Goal: Information Seeking & Learning: Check status

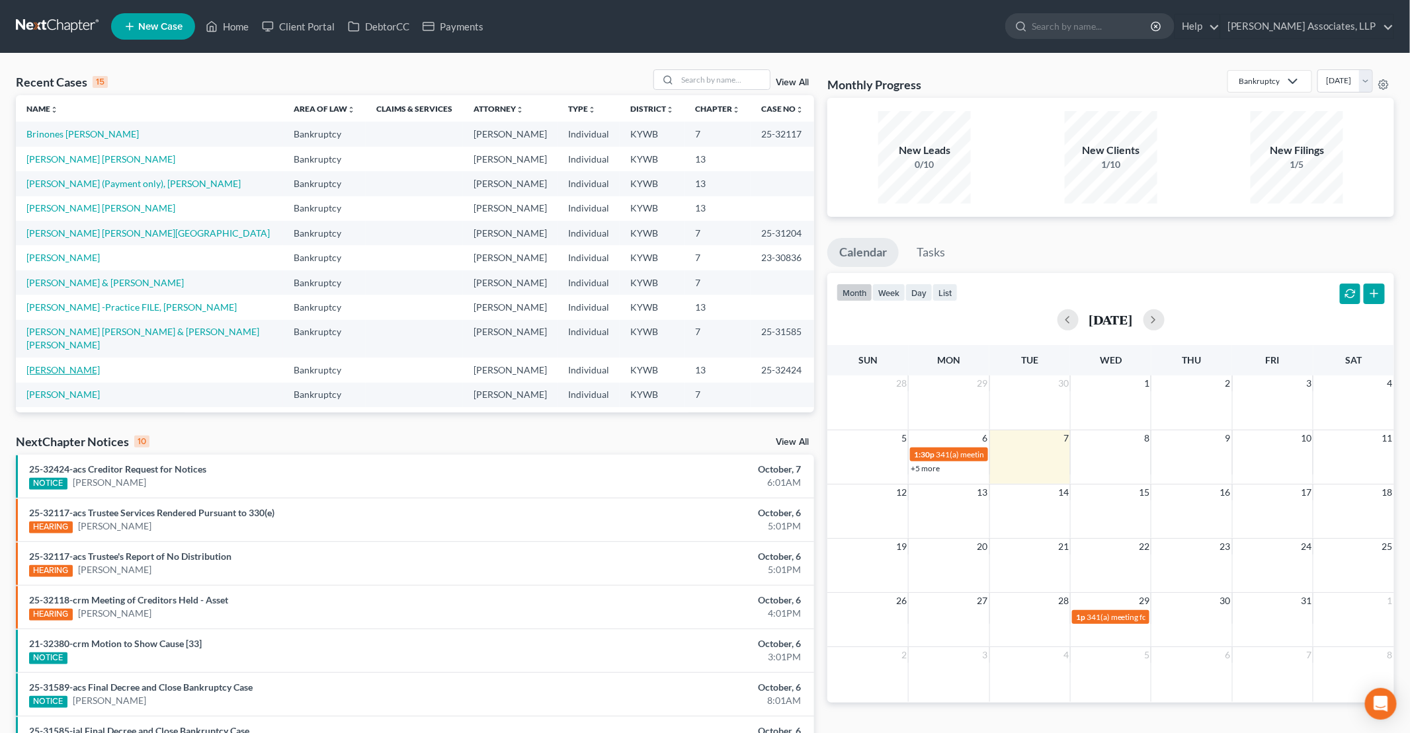
click at [81, 364] on link "[PERSON_NAME]" at bounding box center [62, 369] width 73 height 11
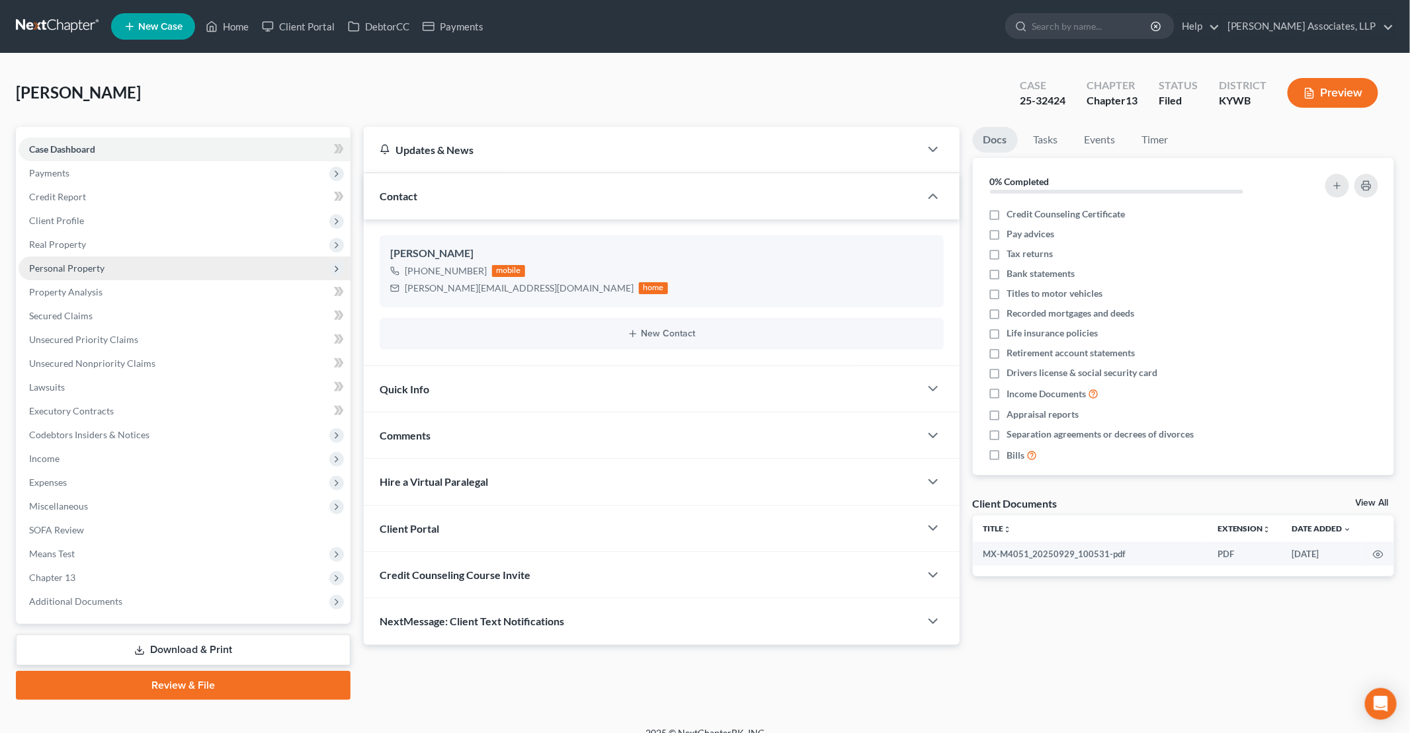
click at [98, 274] on span "Personal Property" at bounding box center [185, 269] width 332 height 24
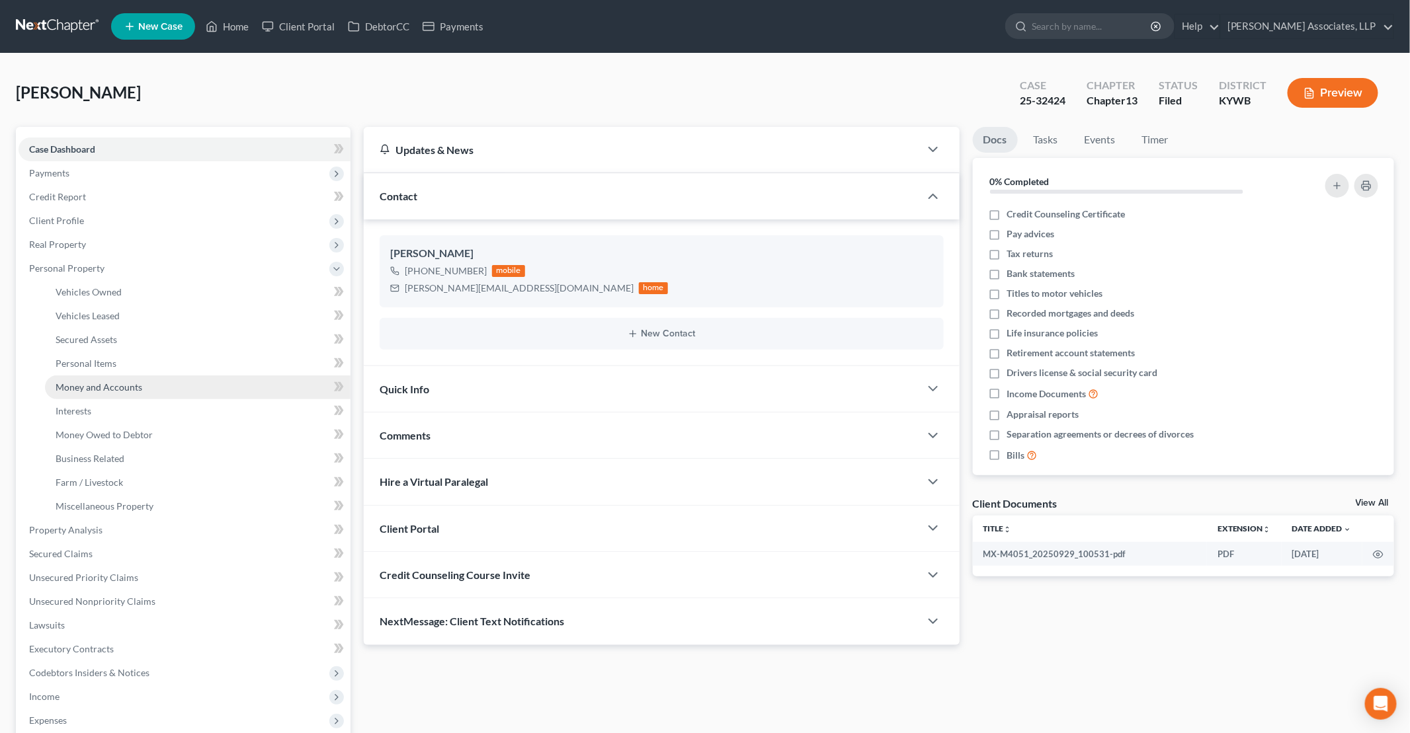
click at [104, 387] on span "Money and Accounts" at bounding box center [99, 386] width 87 height 11
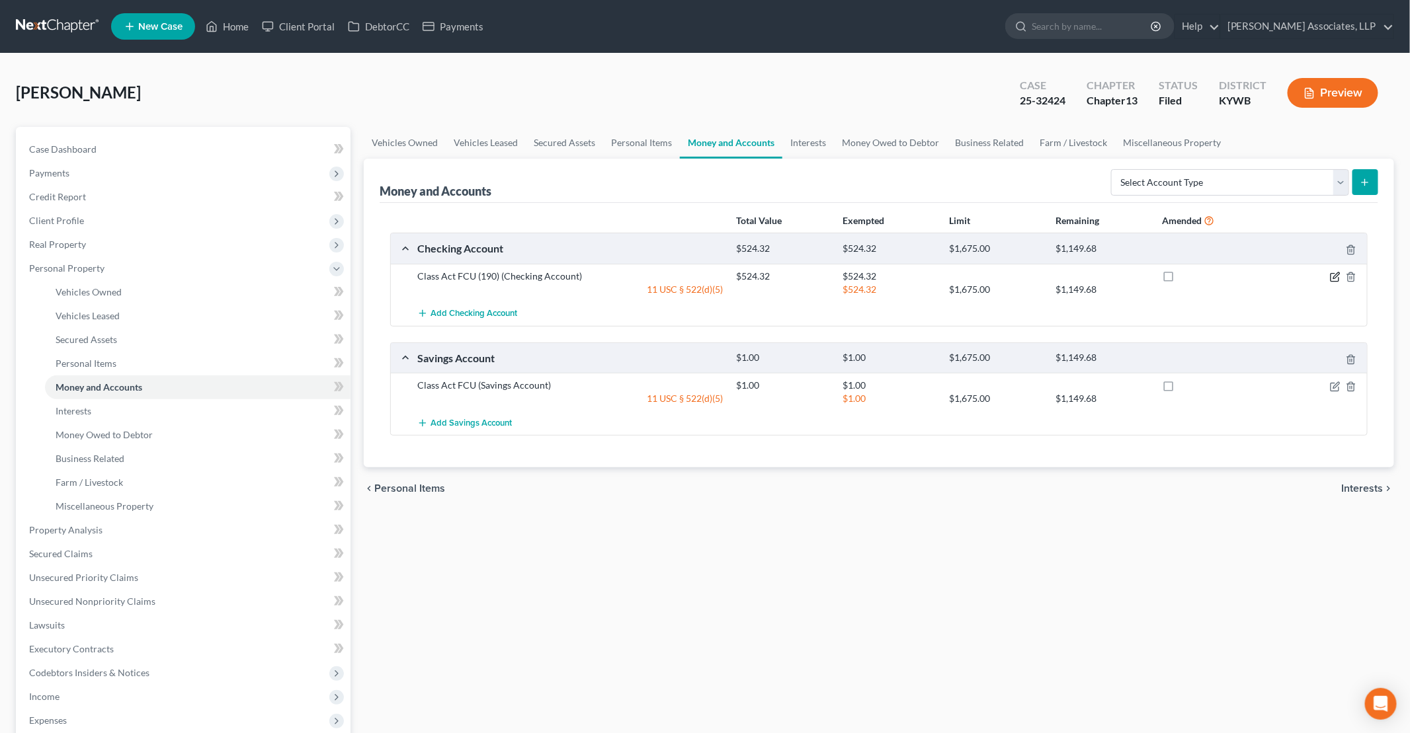
click at [1336, 272] on icon "button" at bounding box center [1335, 277] width 11 height 11
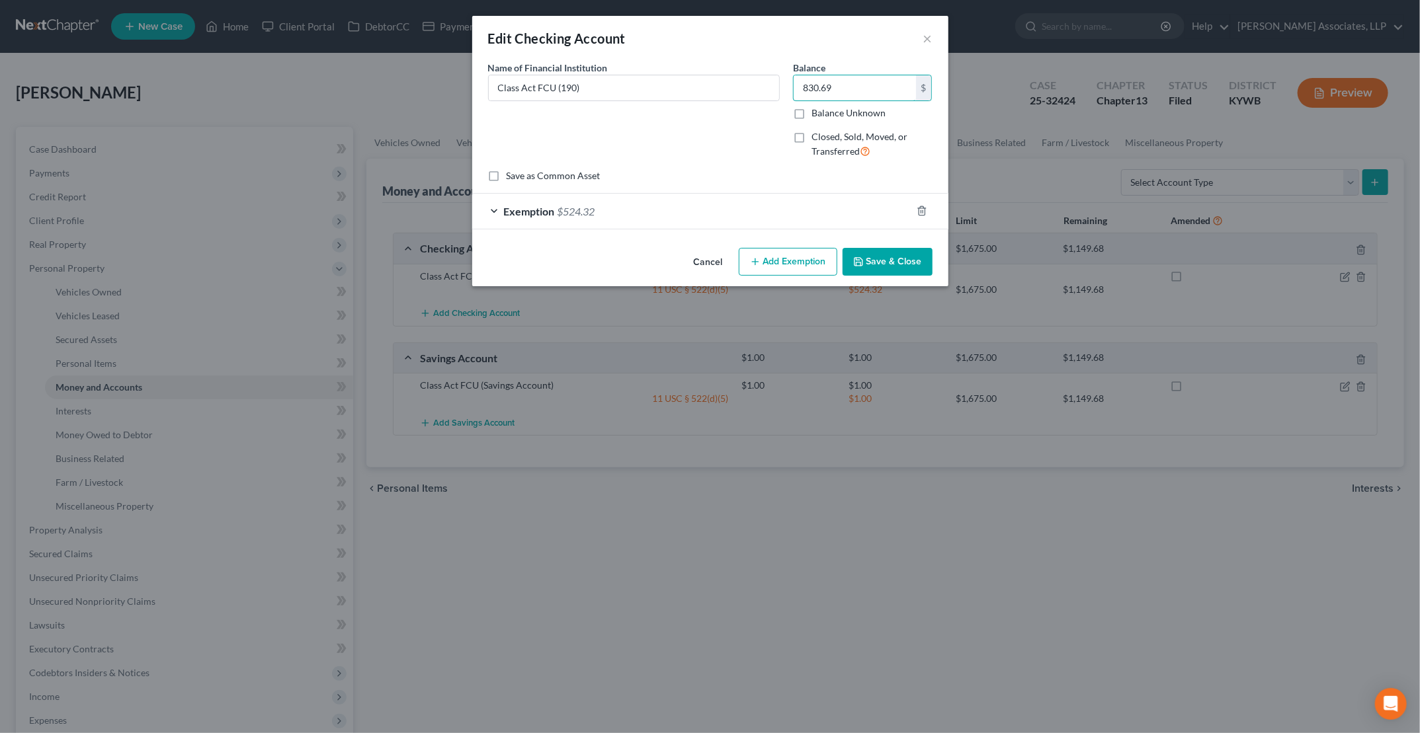
type input "830.69"
click at [493, 208] on div "Exemption $524.32" at bounding box center [691, 211] width 439 height 35
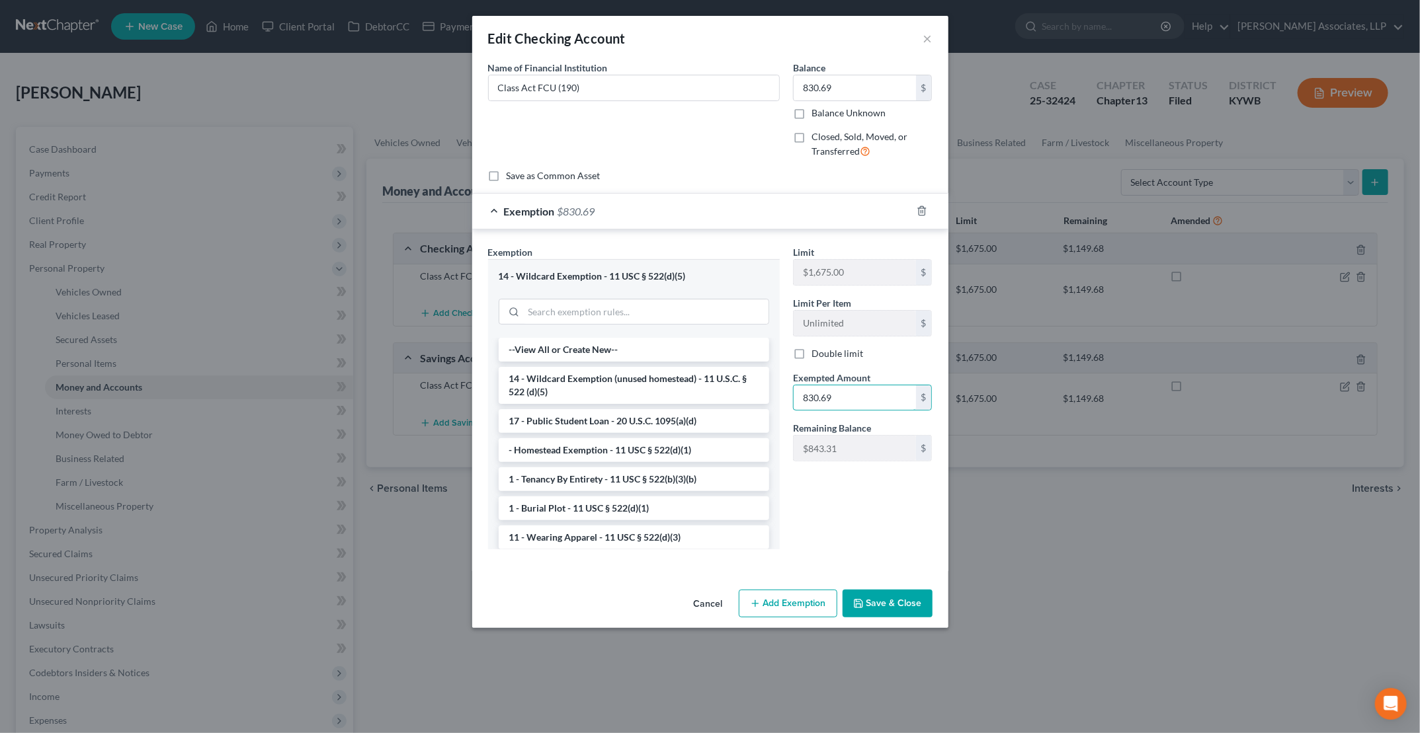
type input "830.69"
click at [897, 600] on button "Save & Close" at bounding box center [887, 604] width 90 height 28
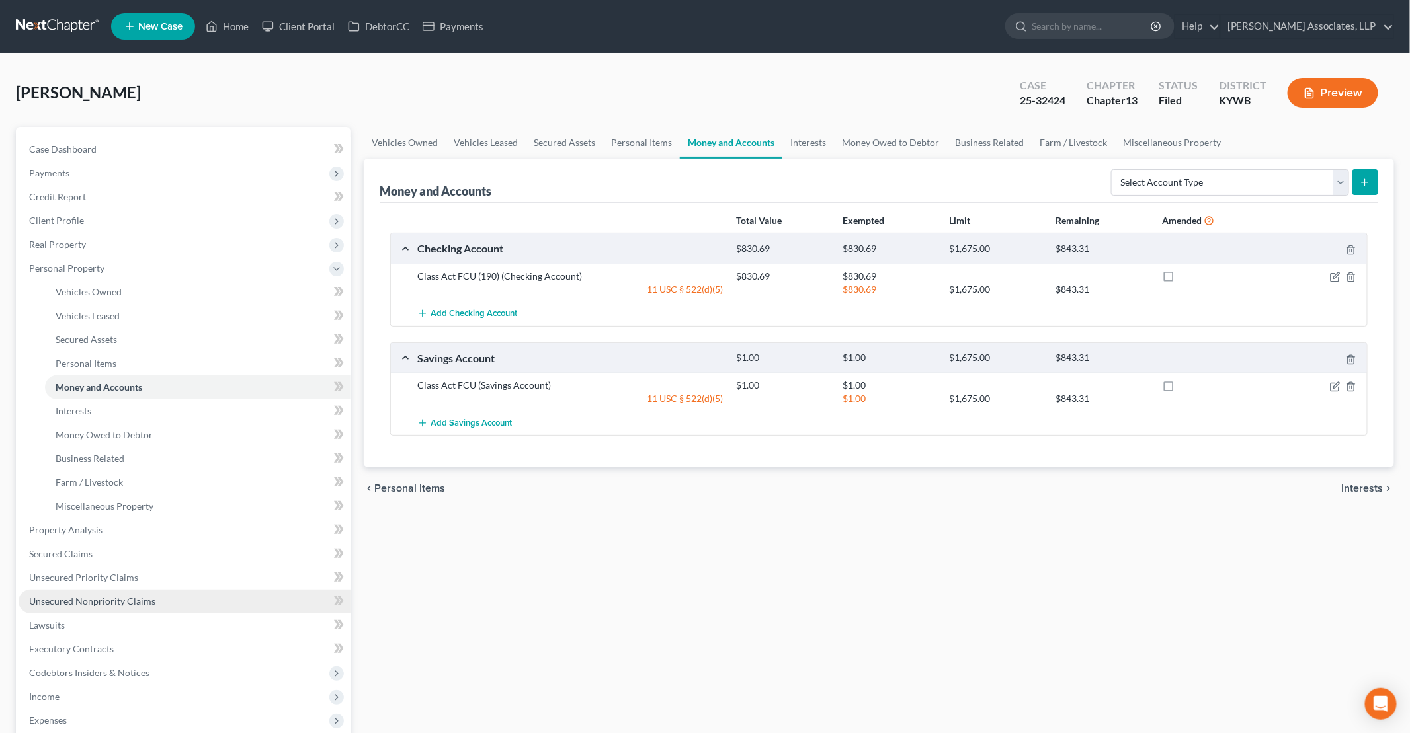
click at [119, 602] on span "Unsecured Nonpriority Claims" at bounding box center [92, 601] width 126 height 11
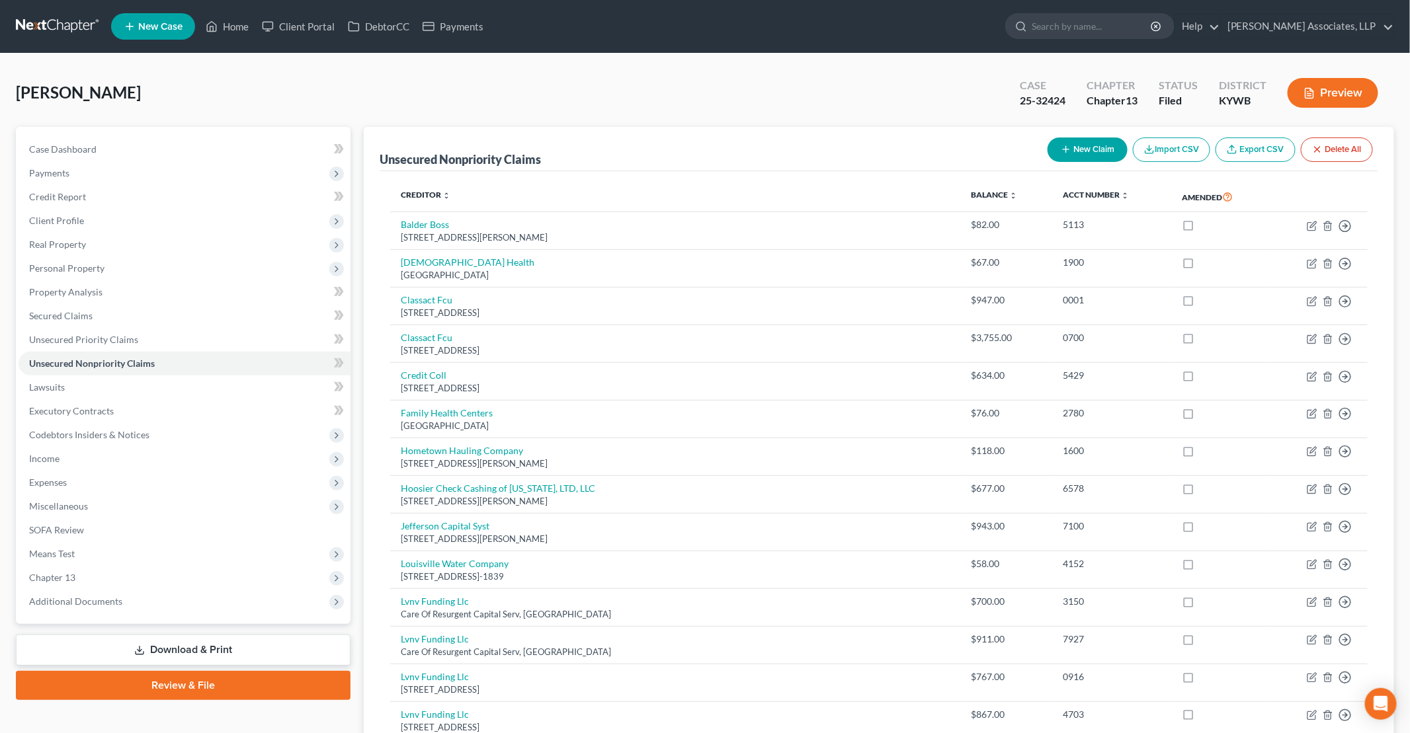
click at [1116, 143] on button "New Claim" at bounding box center [1087, 150] width 80 height 24
select select "0"
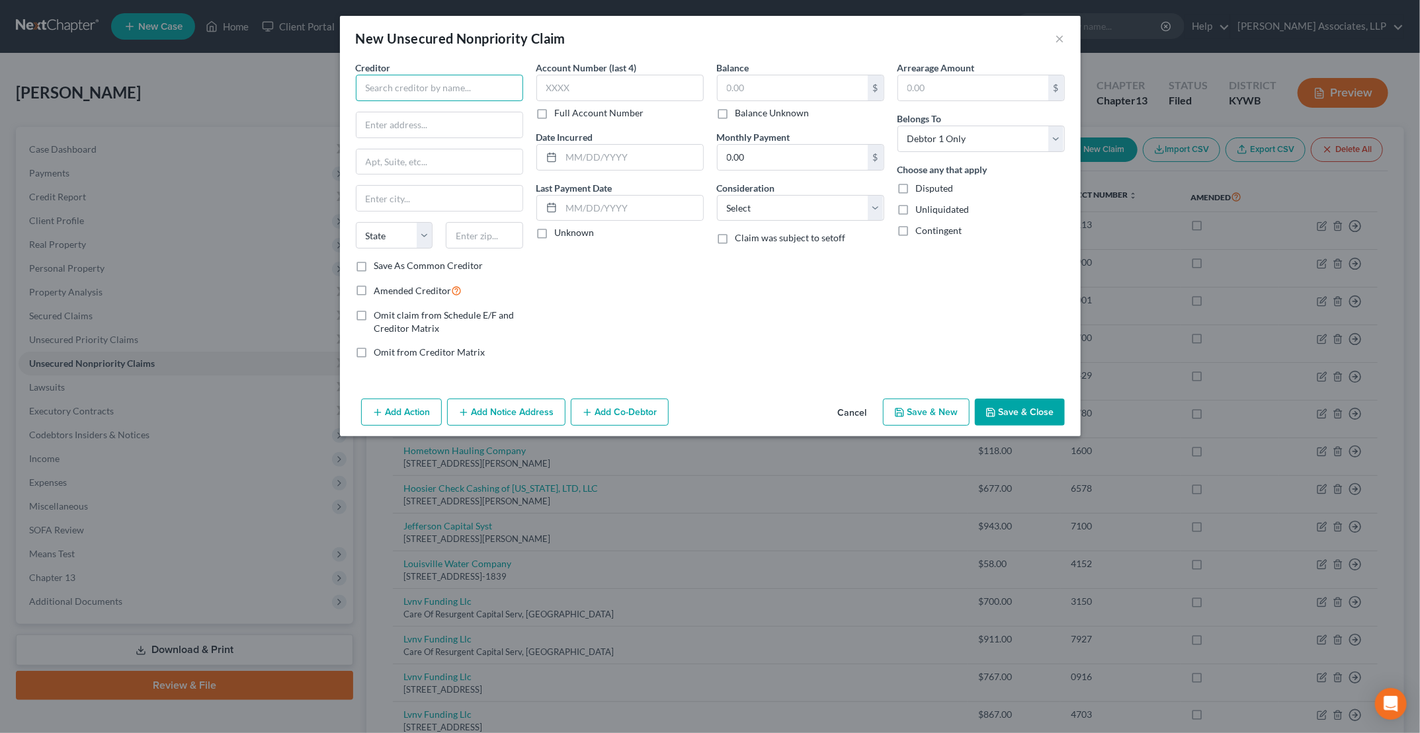
click at [427, 93] on input "text" at bounding box center [439, 88] width 167 height 26
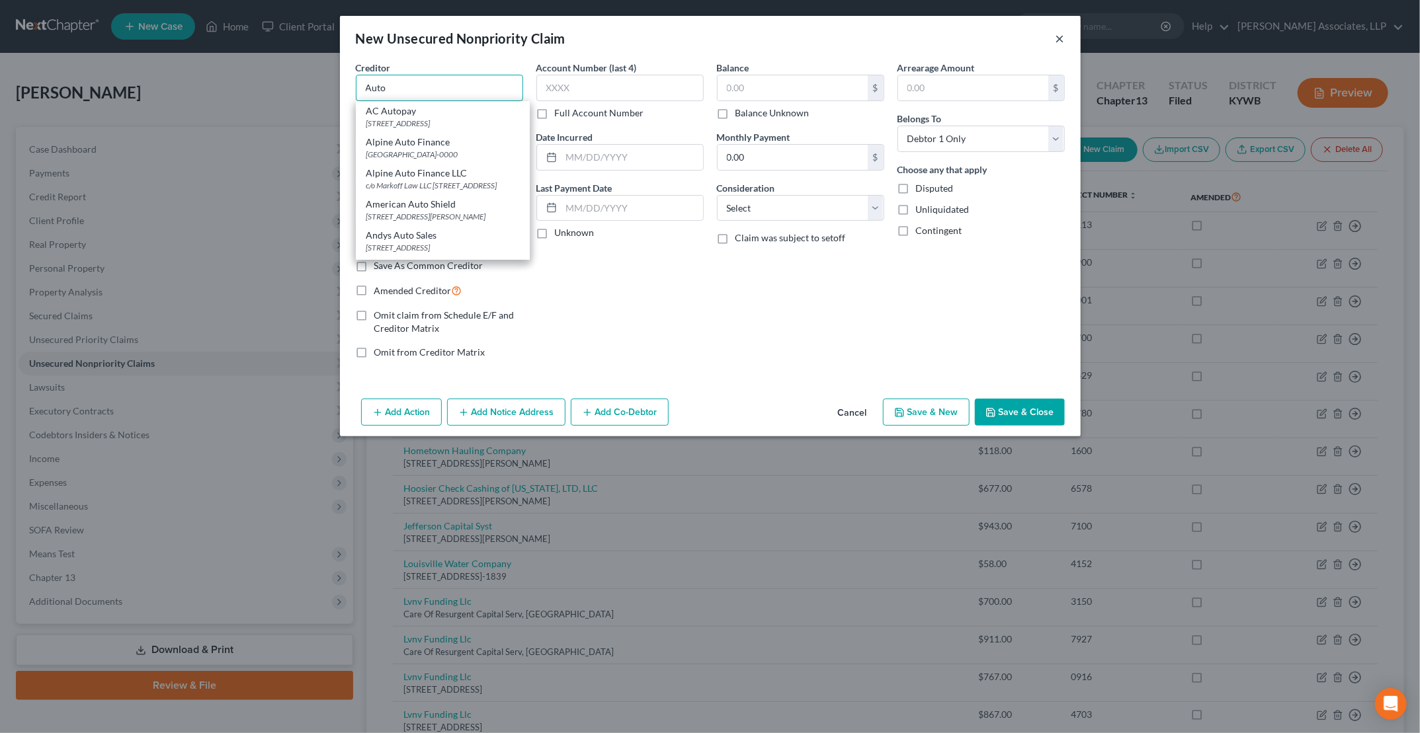
type input "Auto"
click at [1059, 41] on button "×" at bounding box center [1059, 38] width 9 height 16
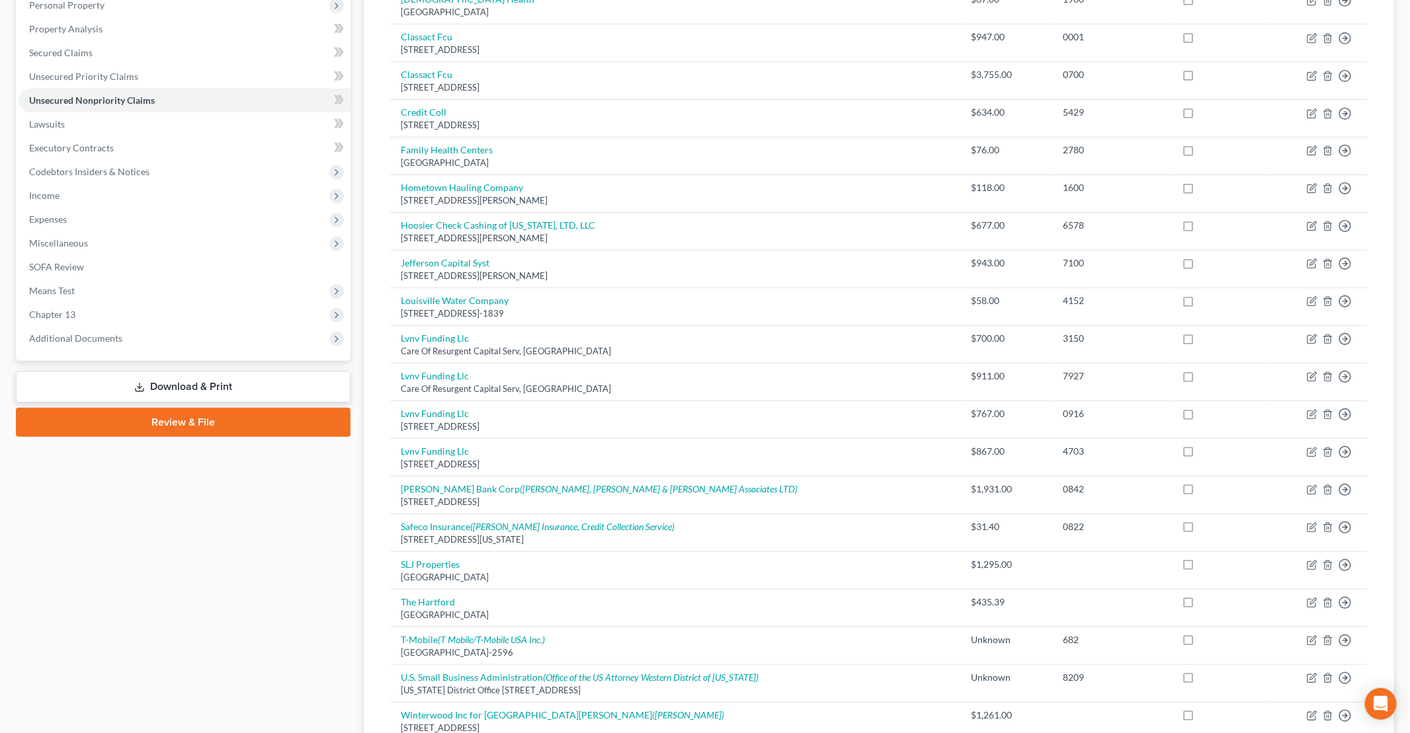
scroll to position [141, 0]
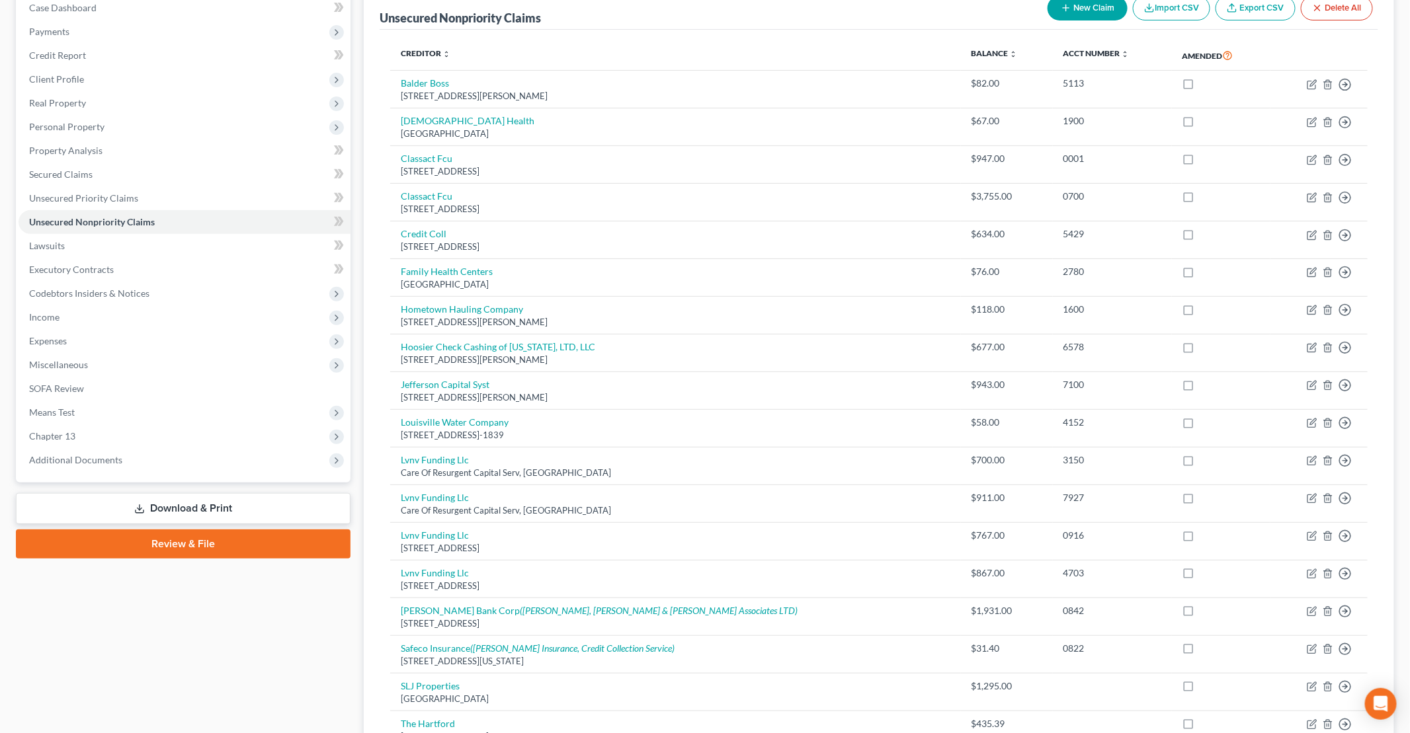
click at [1104, 7] on button "New Claim" at bounding box center [1087, 8] width 80 height 24
select select "0"
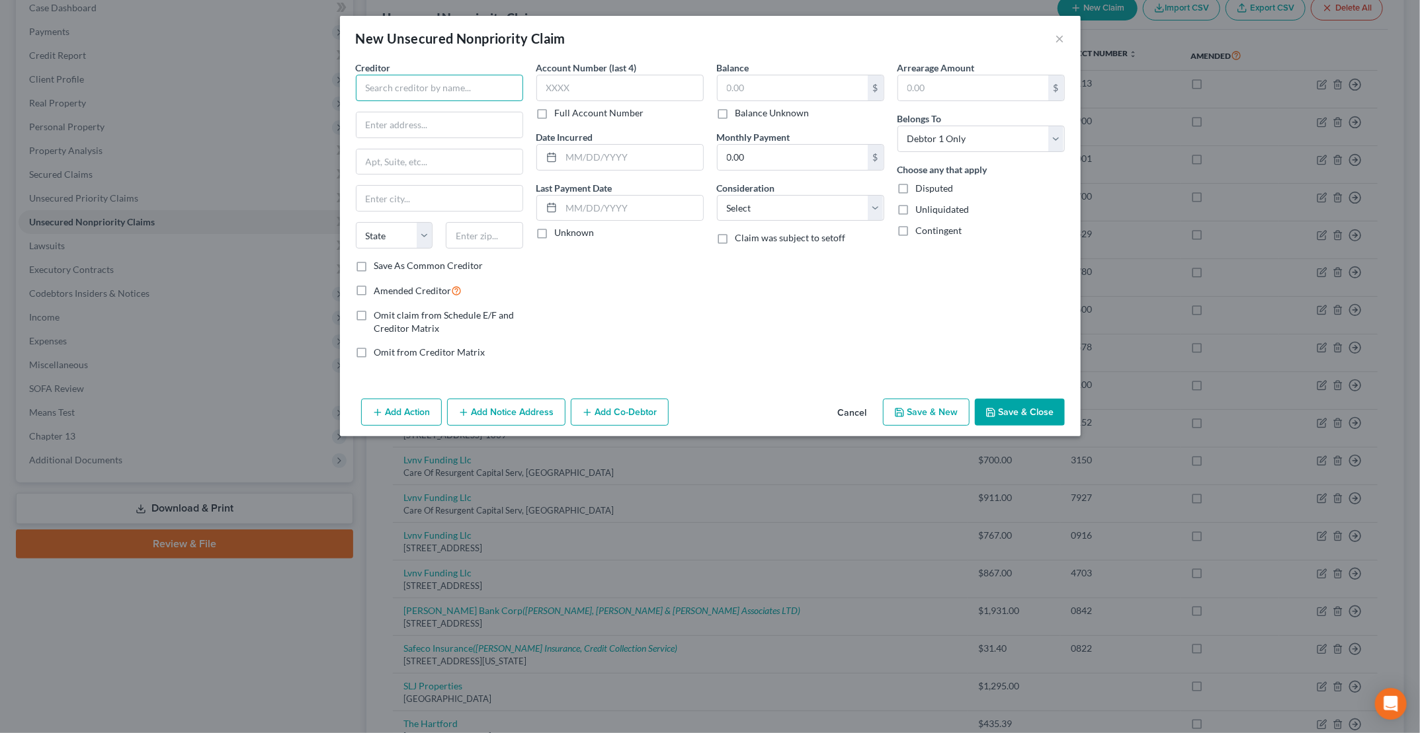
click at [422, 93] on input "text" at bounding box center [439, 88] width 167 height 26
type input "Big O Tires #17005"
type input "[STREET_ADDRESS]"
type input "[GEOGRAPHIC_DATA]"
select select "18"
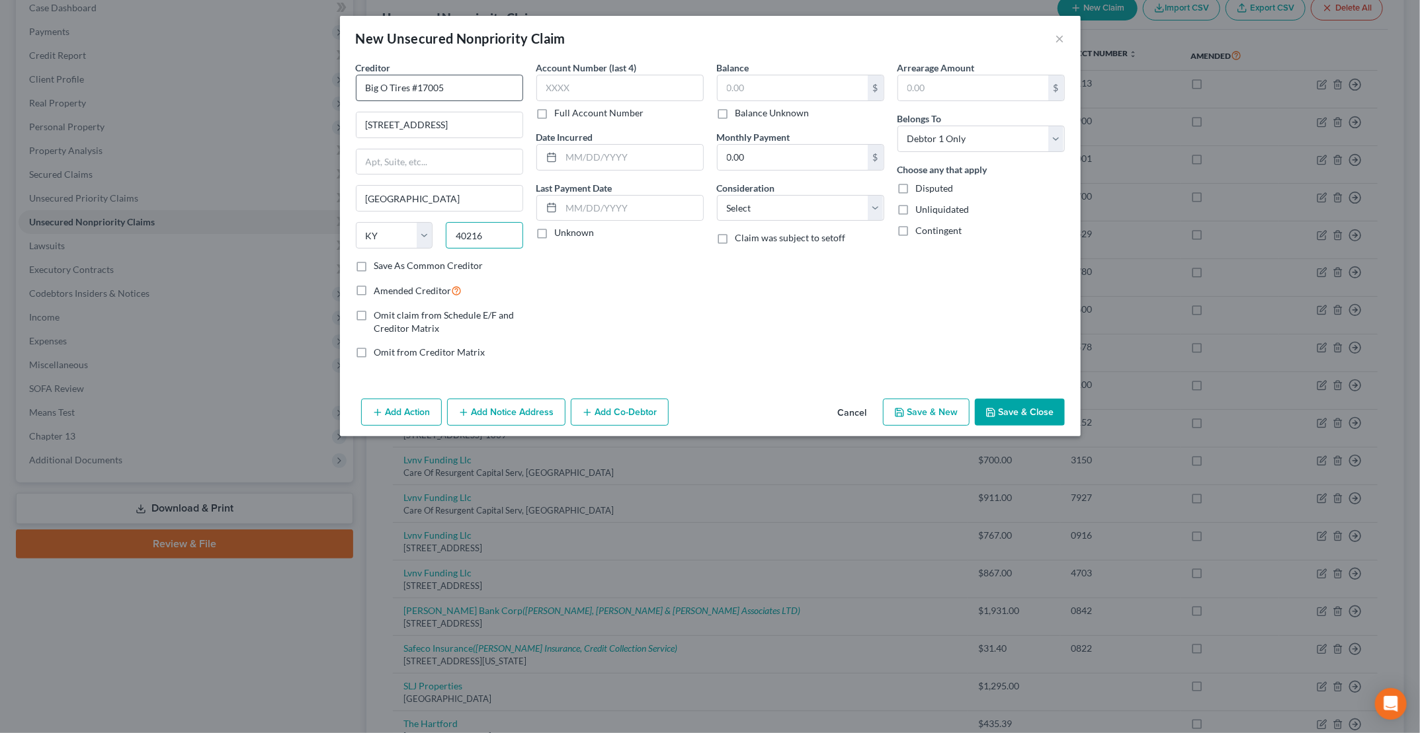
type input "40216"
click at [614, 81] on input "text" at bounding box center [619, 88] width 167 height 26
type input "8454"
click at [735, 113] on label "Balance Unknown" at bounding box center [772, 112] width 74 height 13
click at [740, 113] on input "Balance Unknown" at bounding box center [744, 110] width 9 height 9
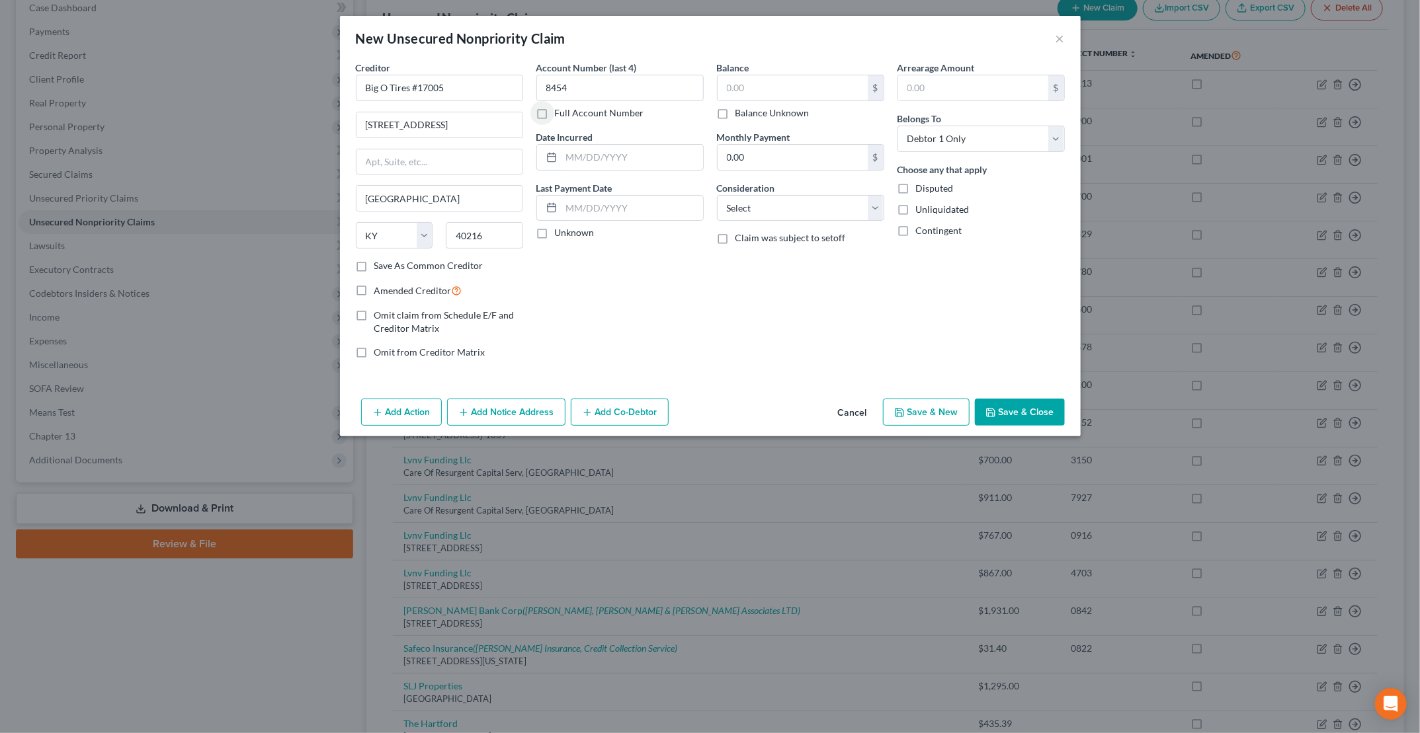
checkbox input "true"
type input "0.00"
click at [374, 286] on label "Amended Creditor" at bounding box center [418, 290] width 88 height 15
click at [380, 286] on input "Amended Creditor" at bounding box center [384, 287] width 9 height 9
checkbox input "true"
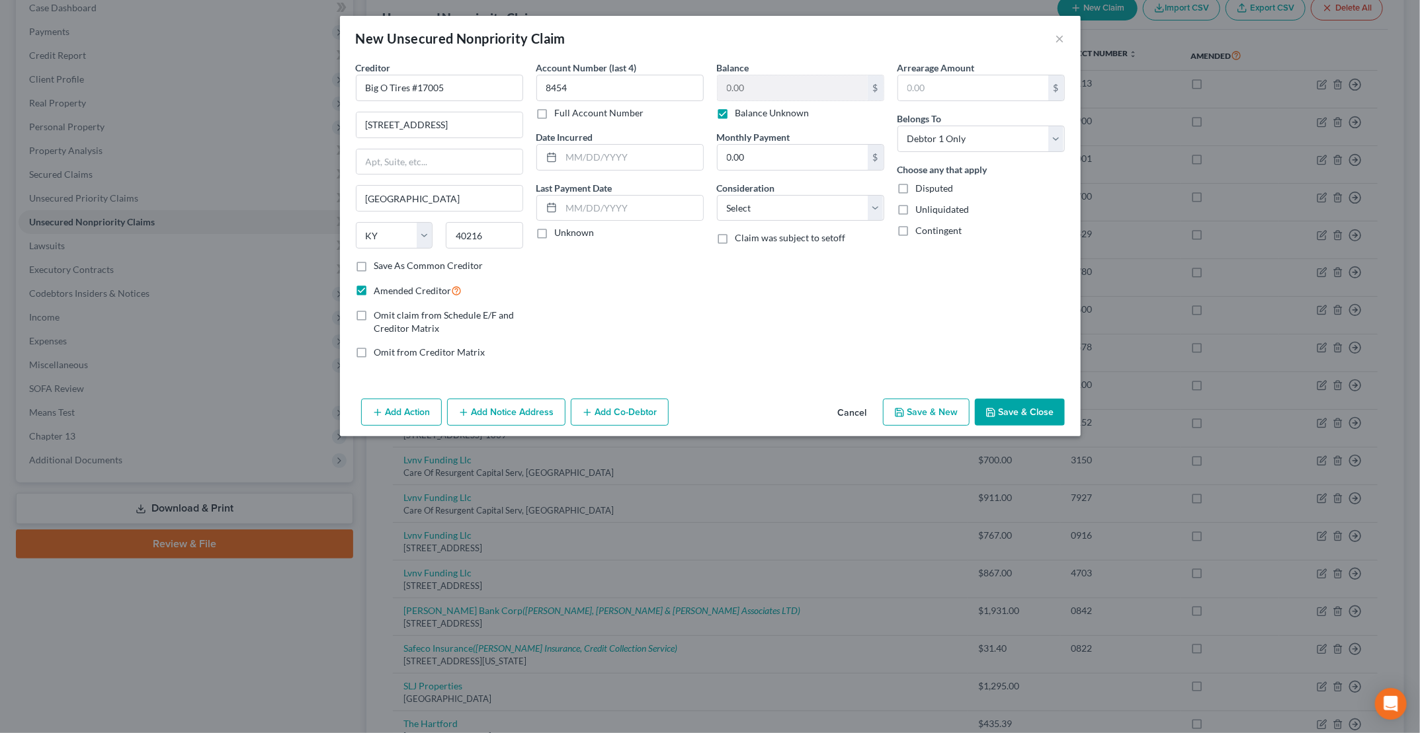
click at [1012, 407] on button "Save & Close" at bounding box center [1020, 413] width 90 height 28
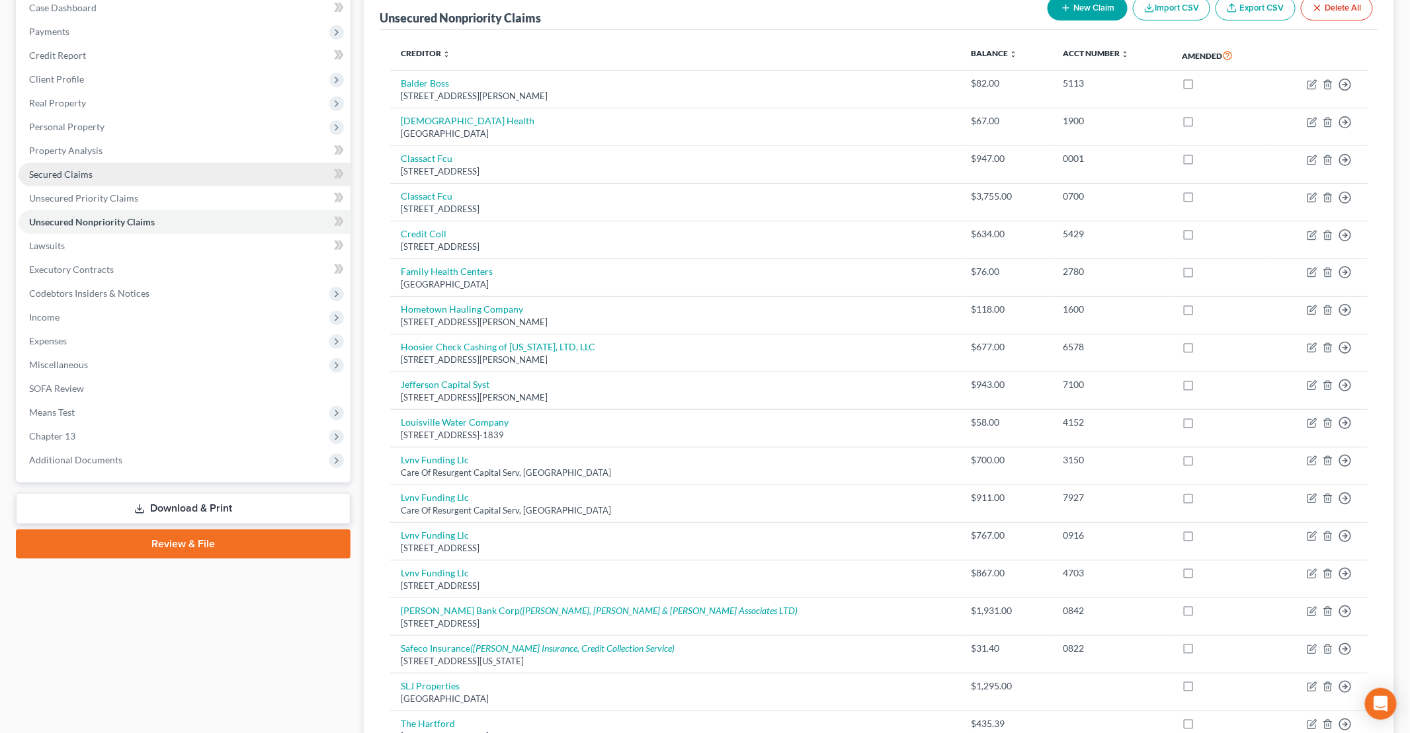
scroll to position [0, 0]
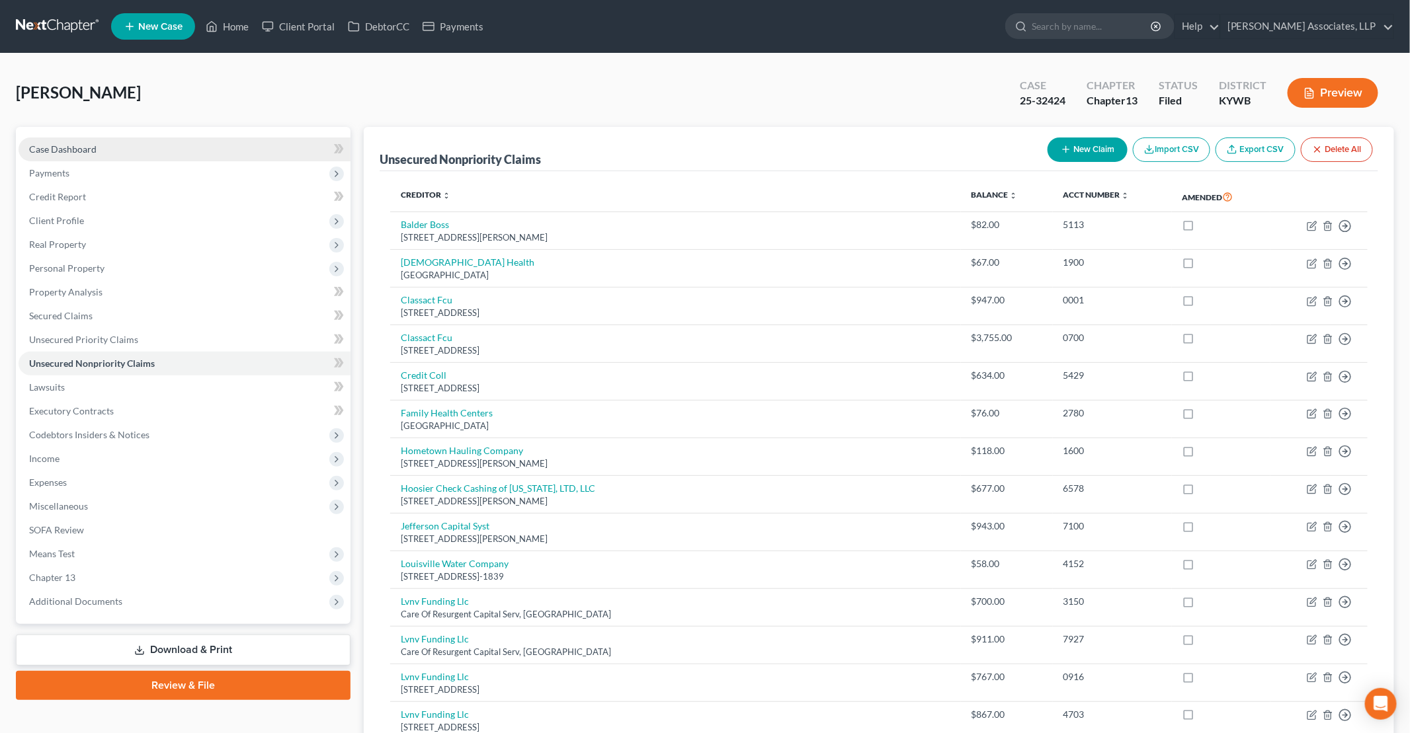
click at [90, 143] on span "Case Dashboard" at bounding box center [62, 148] width 67 height 11
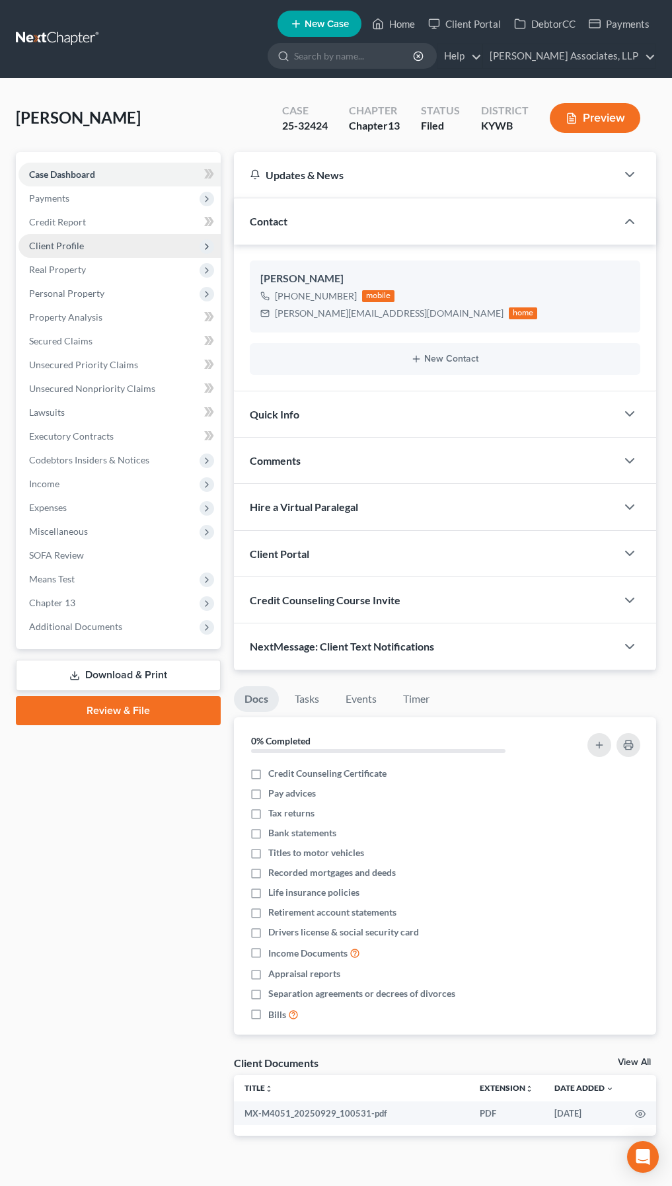
click at [56, 251] on span "Client Profile" at bounding box center [56, 245] width 55 height 11
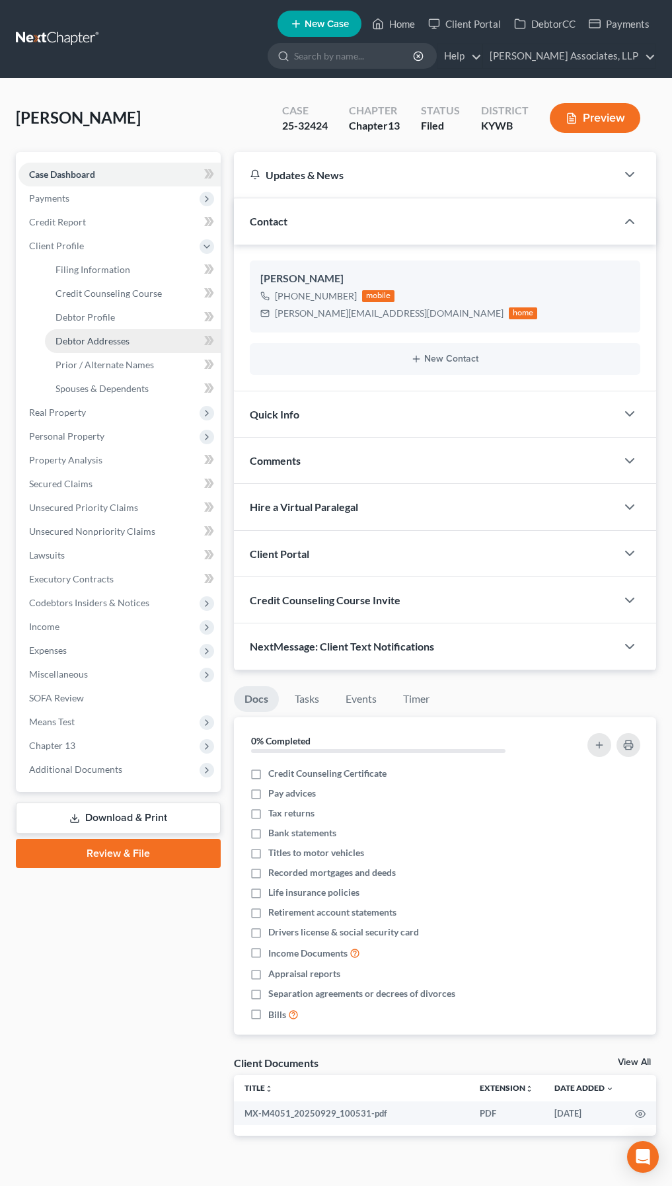
click at [84, 337] on span "Debtor Addresses" at bounding box center [93, 340] width 74 height 11
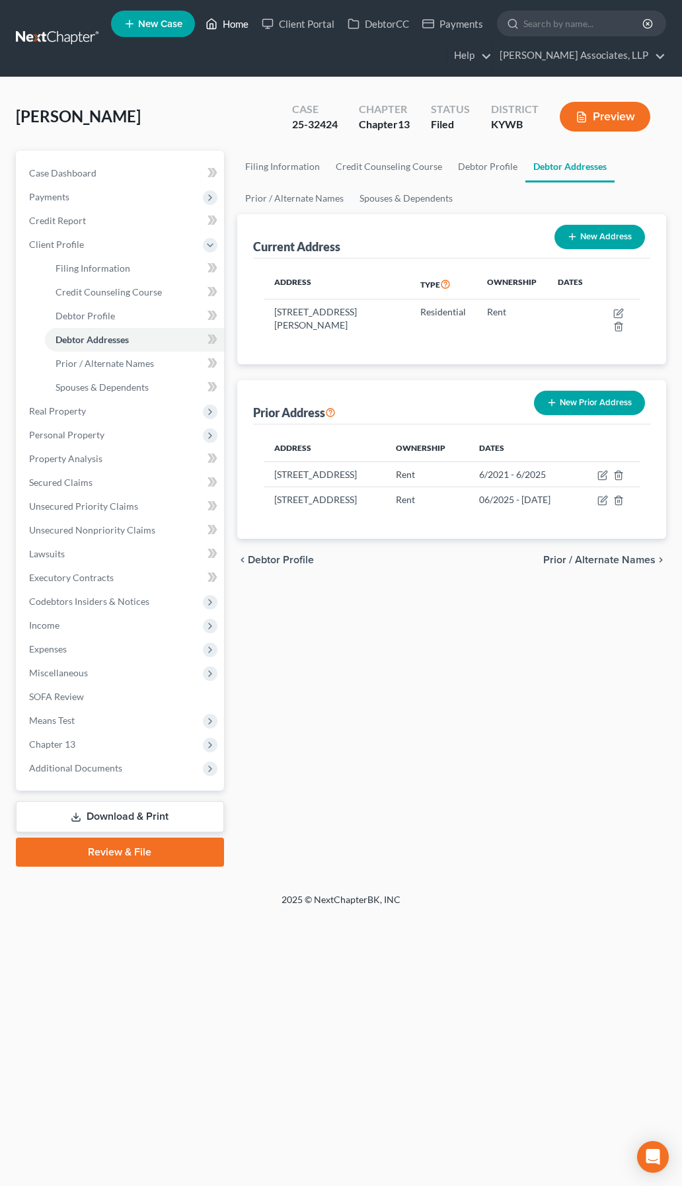
click at [241, 26] on link "Home" at bounding box center [227, 24] width 56 height 24
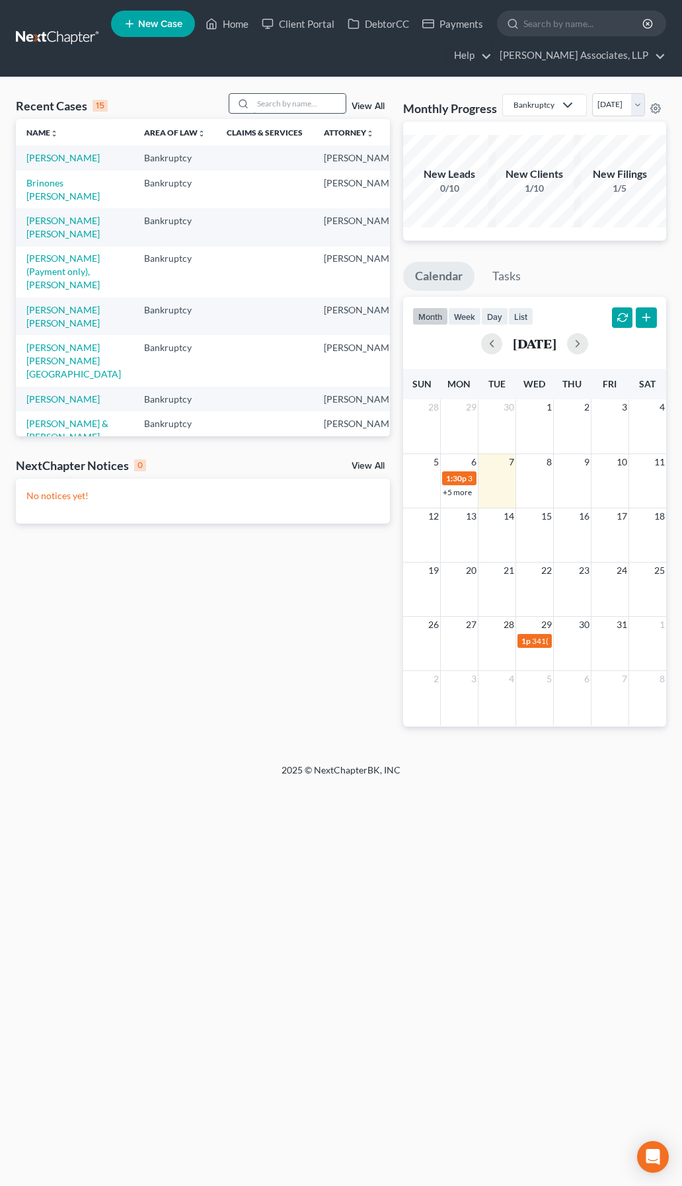
click at [321, 105] on input "search" at bounding box center [299, 103] width 93 height 19
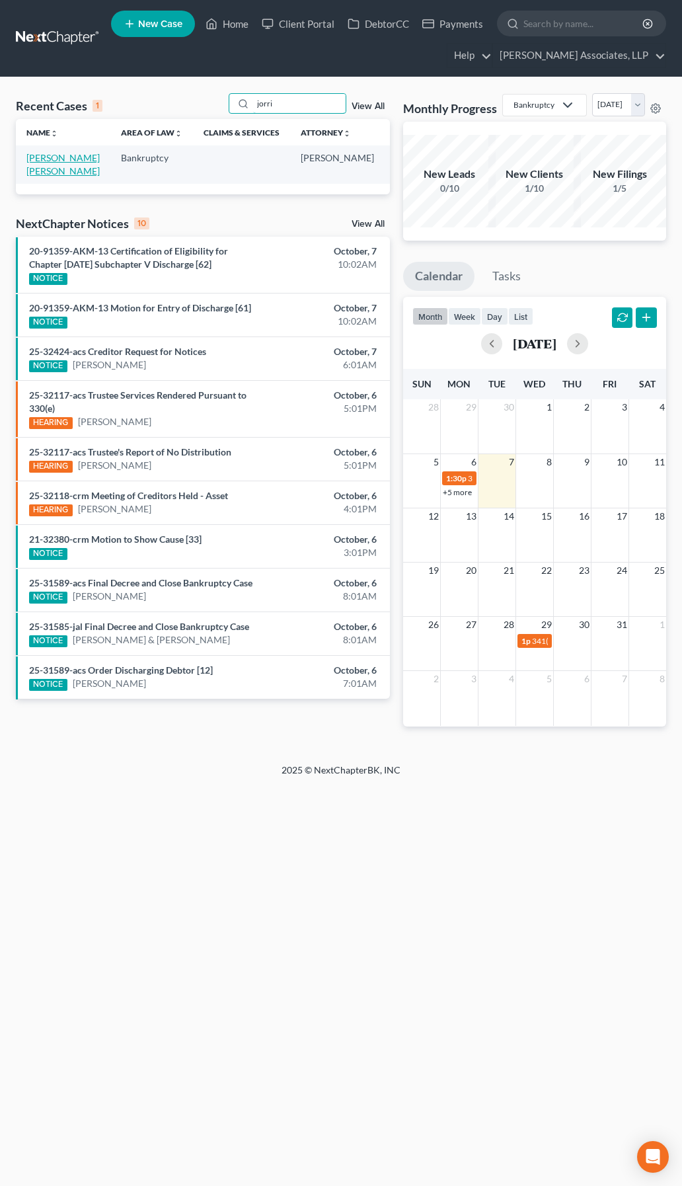
type input "jorri"
click at [36, 173] on link "[PERSON_NAME] [PERSON_NAME]" at bounding box center [62, 164] width 73 height 24
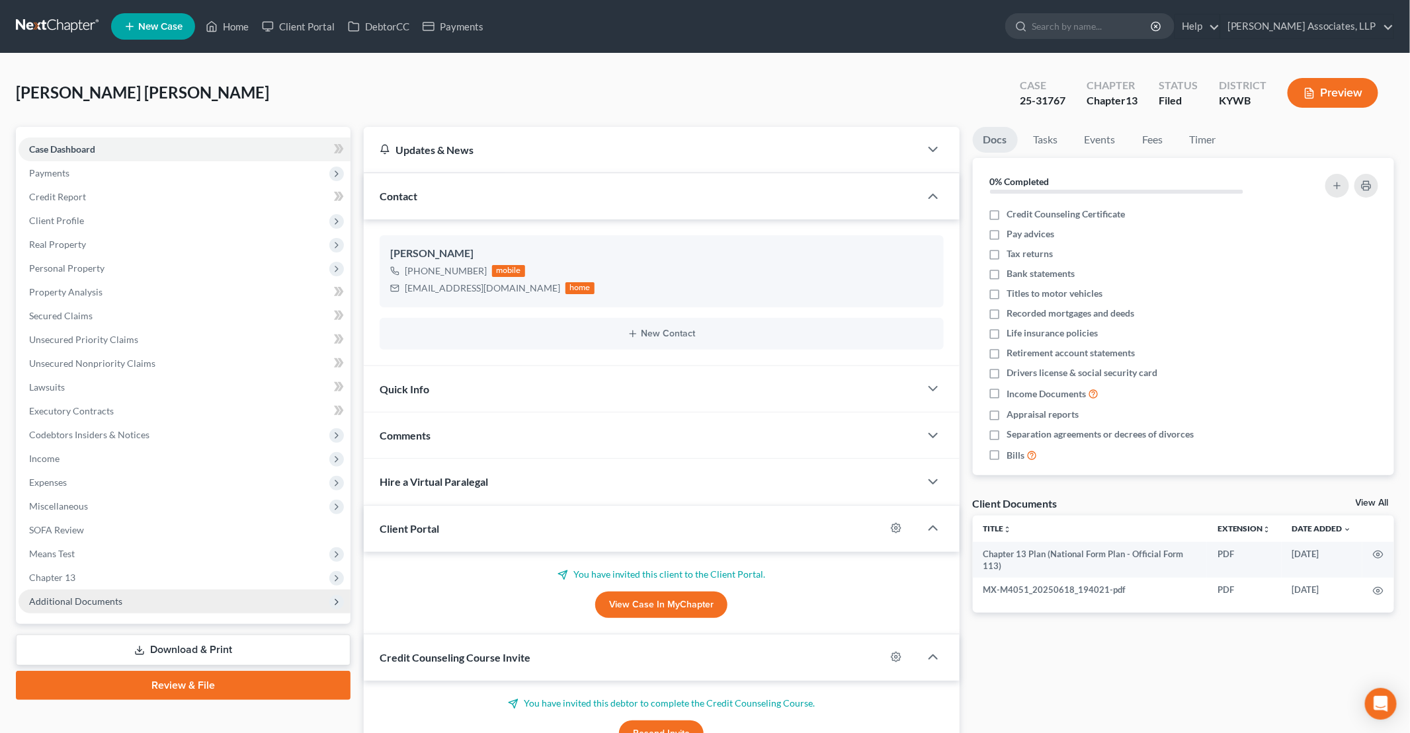
click at [124, 598] on span "Additional Documents" at bounding box center [185, 602] width 332 height 24
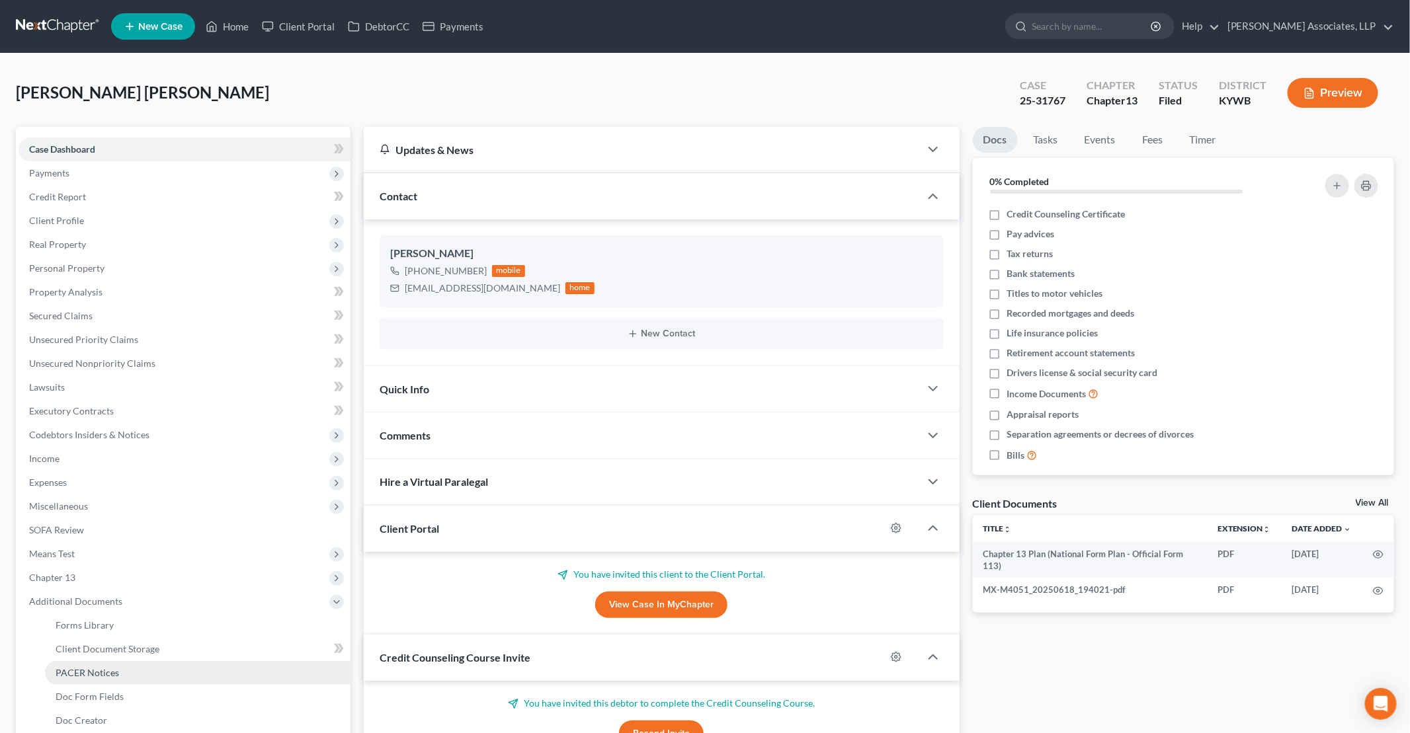
click at [135, 670] on link "PACER Notices" at bounding box center [197, 673] width 305 height 24
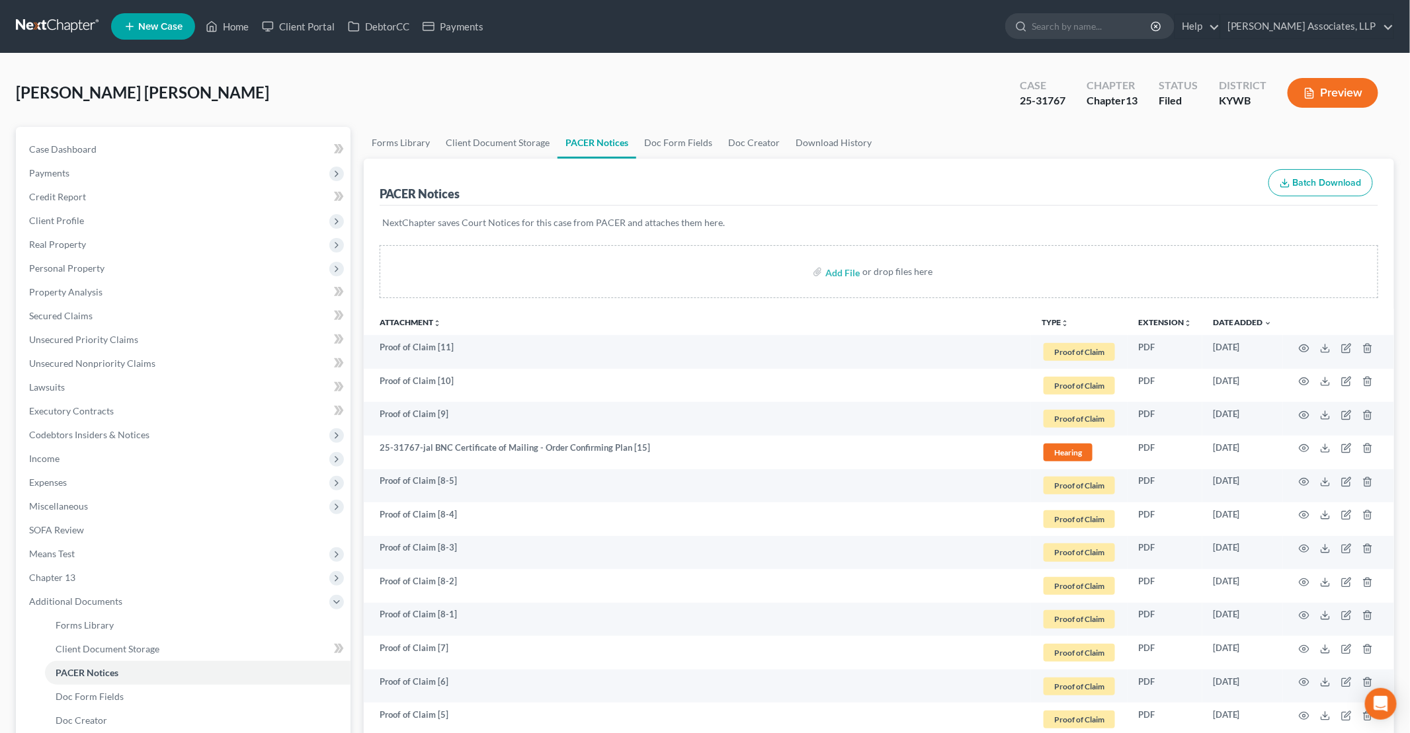
click at [1055, 320] on button "TYPE unfold_more" at bounding box center [1054, 323] width 27 height 9
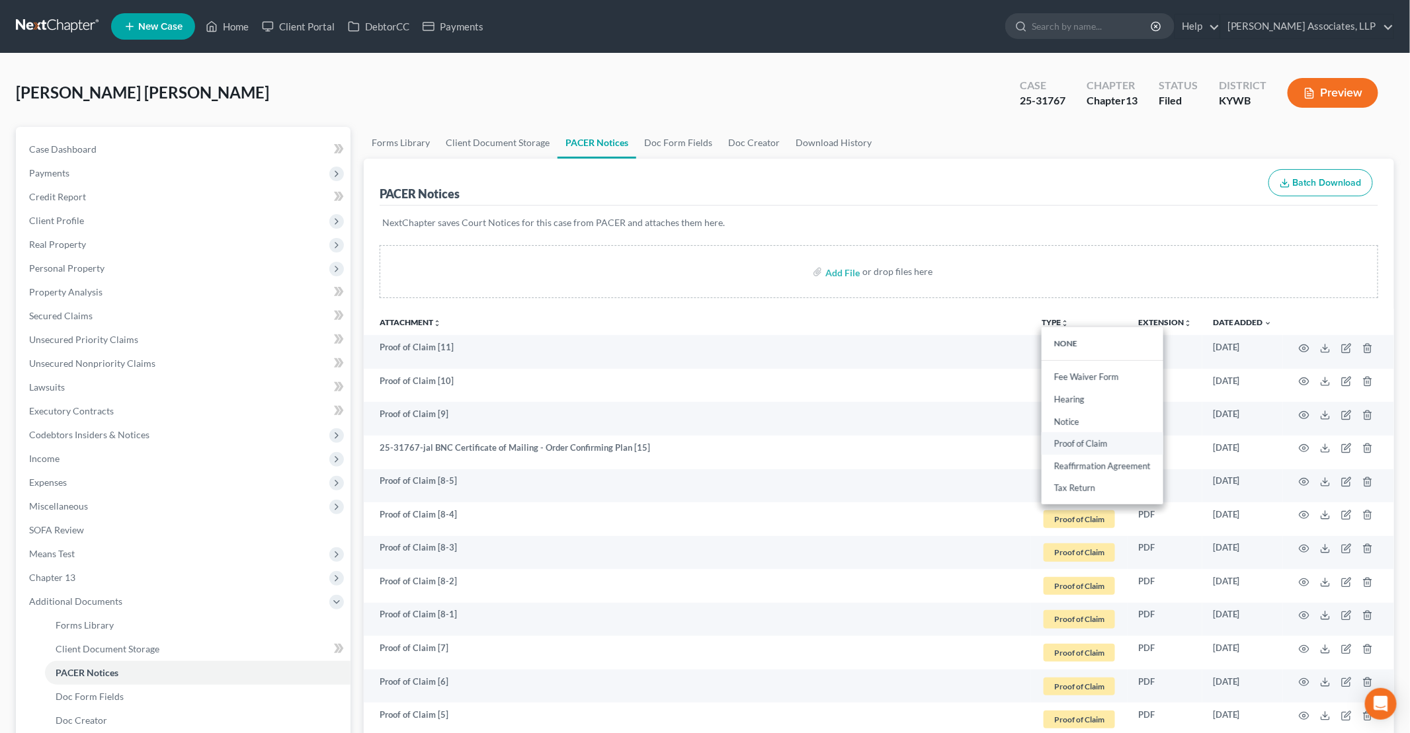
click at [1074, 441] on link "Proof of Claim" at bounding box center [1102, 444] width 122 height 22
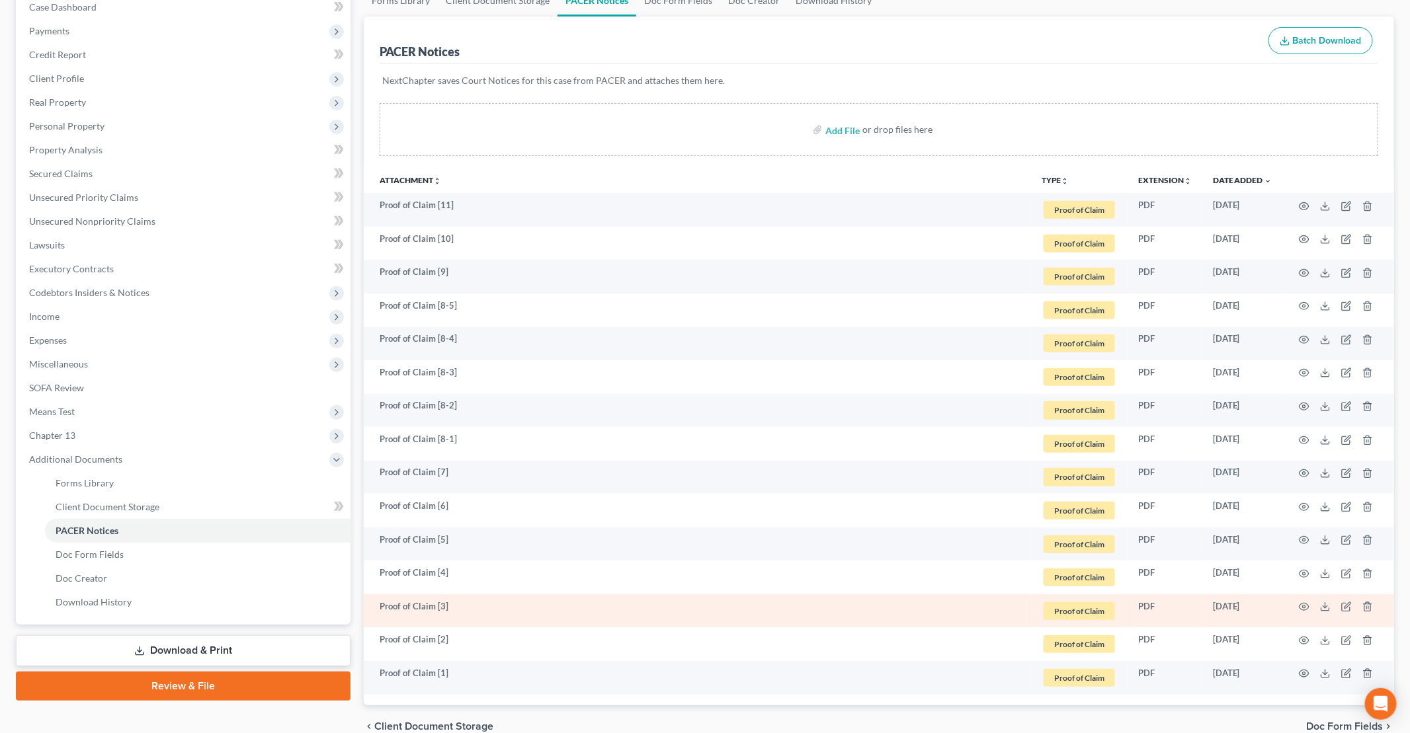
scroll to position [205, 0]
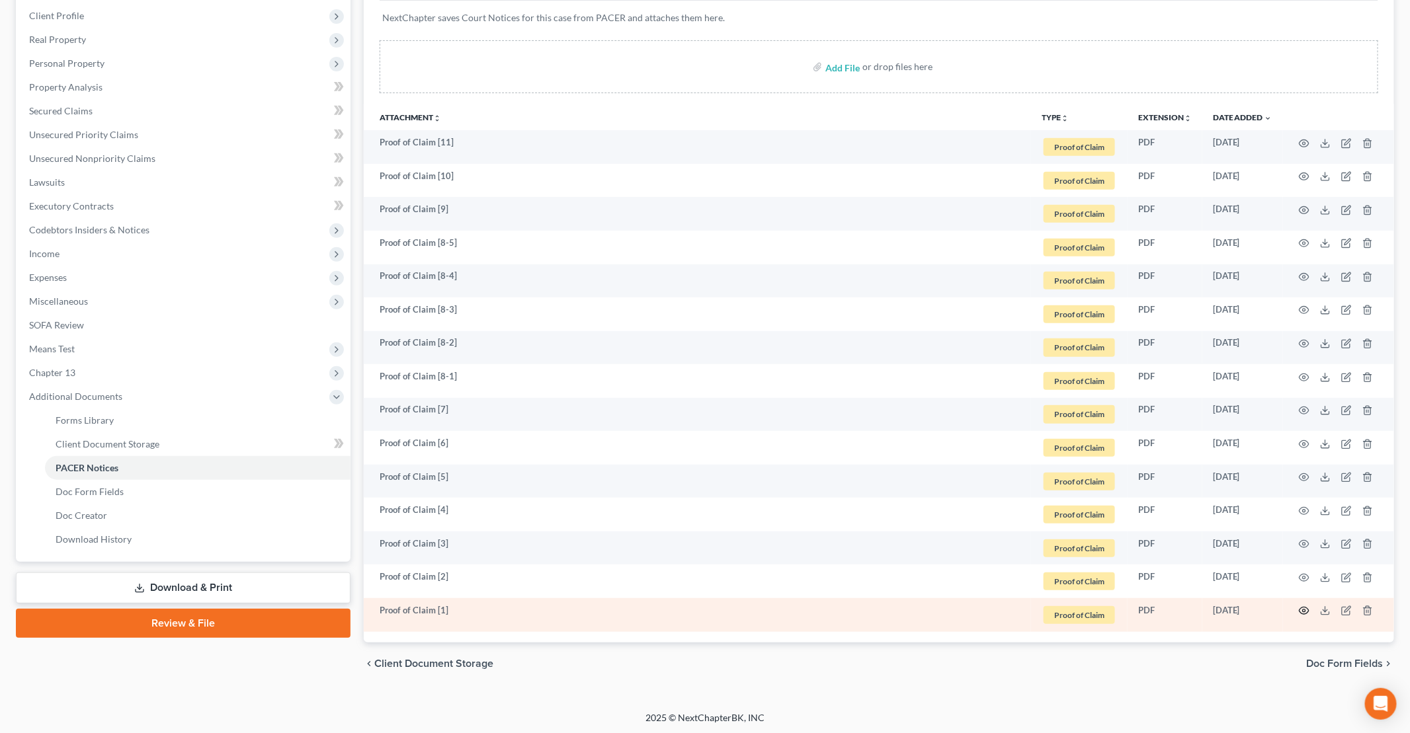
click at [1300, 608] on icon "button" at bounding box center [1304, 611] width 11 height 11
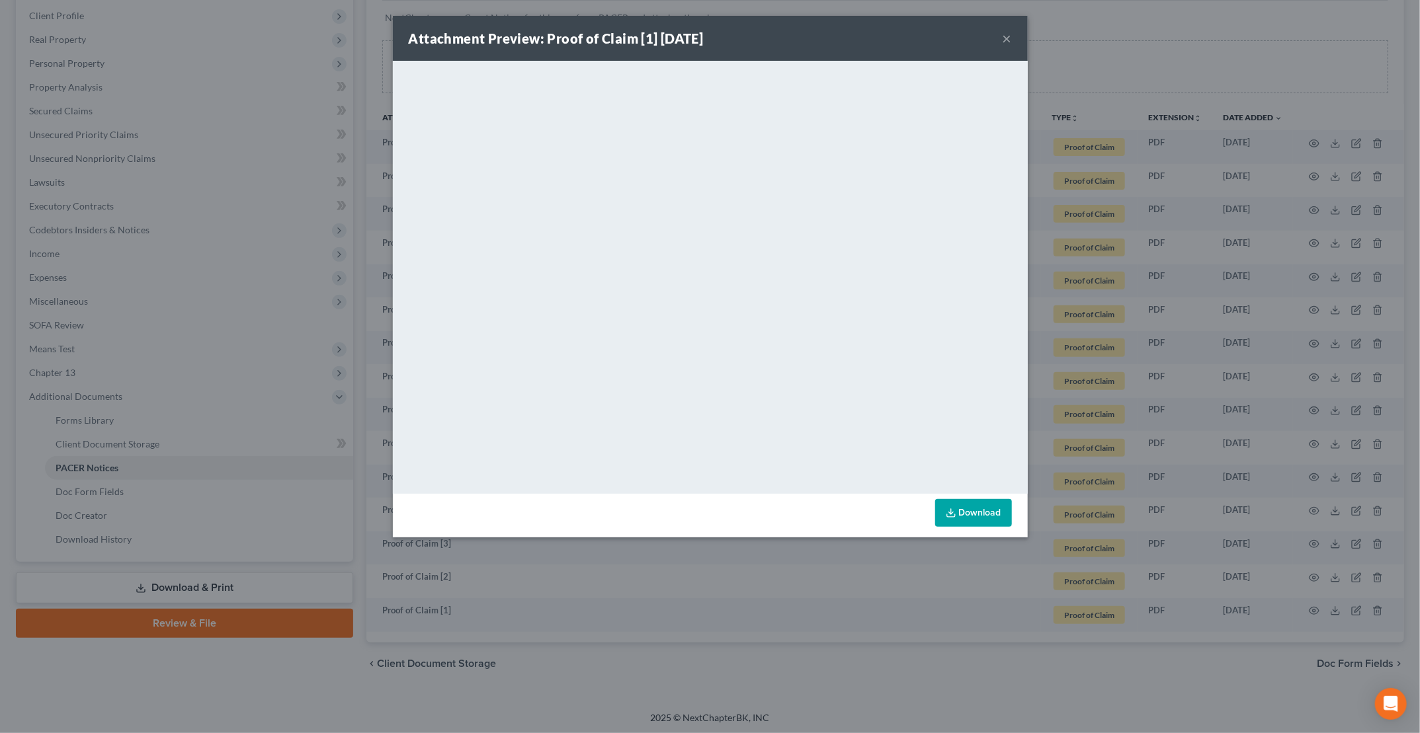
click at [1006, 39] on button "×" at bounding box center [1006, 38] width 9 height 16
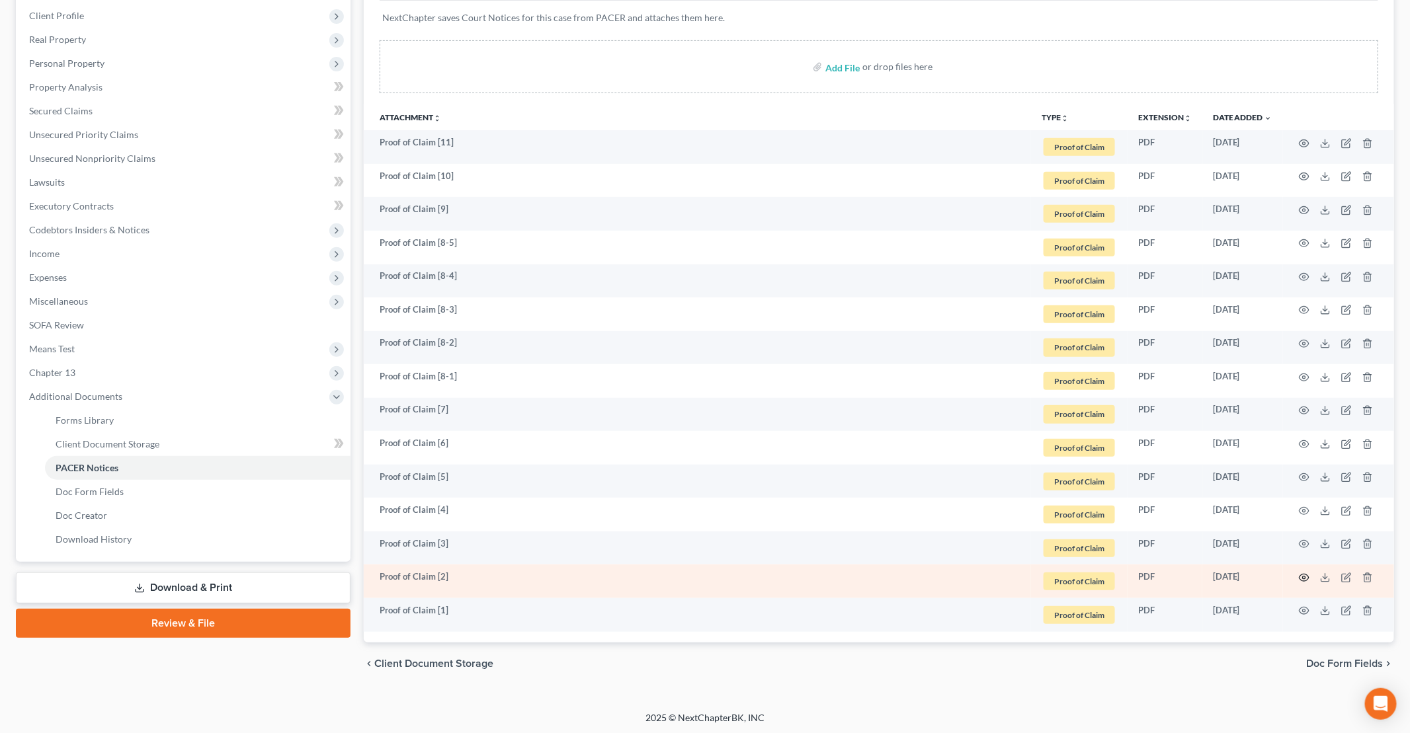
click at [1302, 574] on icon "button" at bounding box center [1304, 578] width 11 height 11
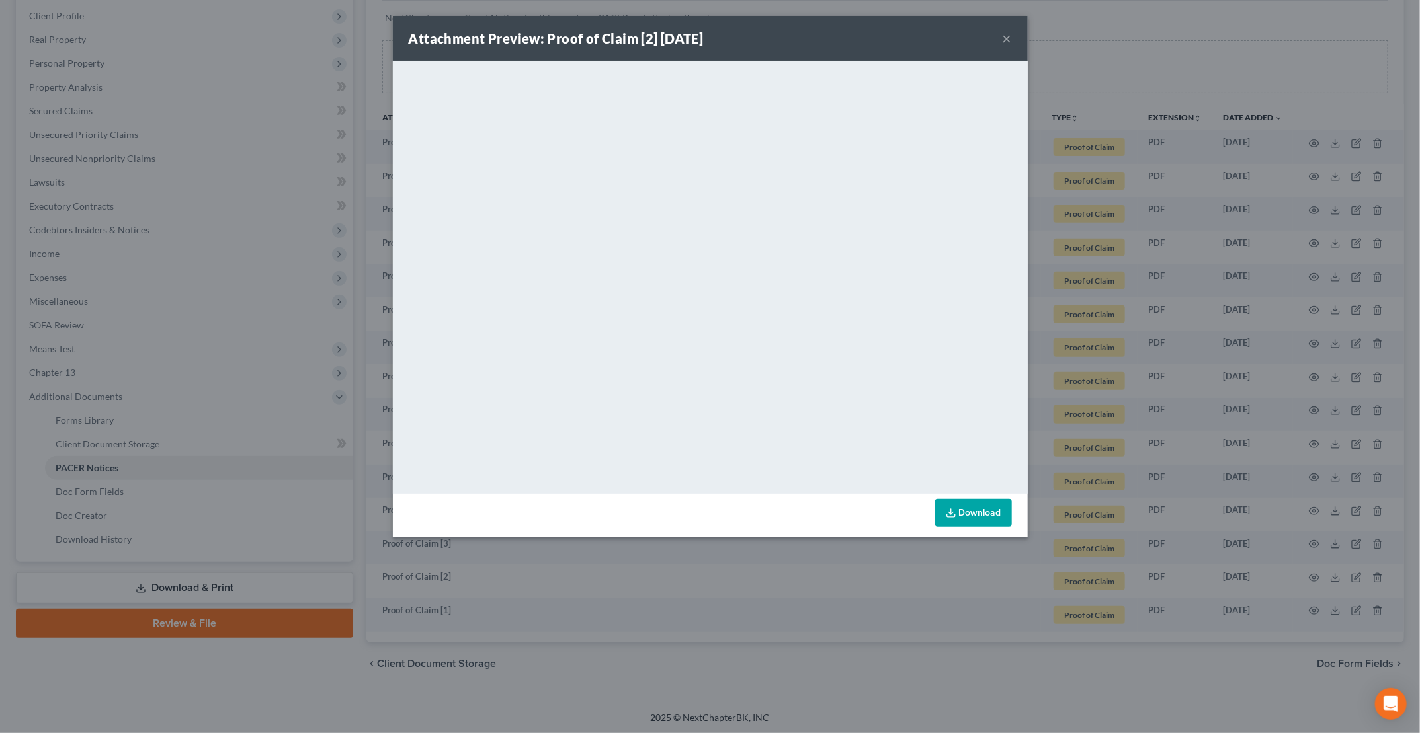
click at [1006, 42] on button "×" at bounding box center [1006, 38] width 9 height 16
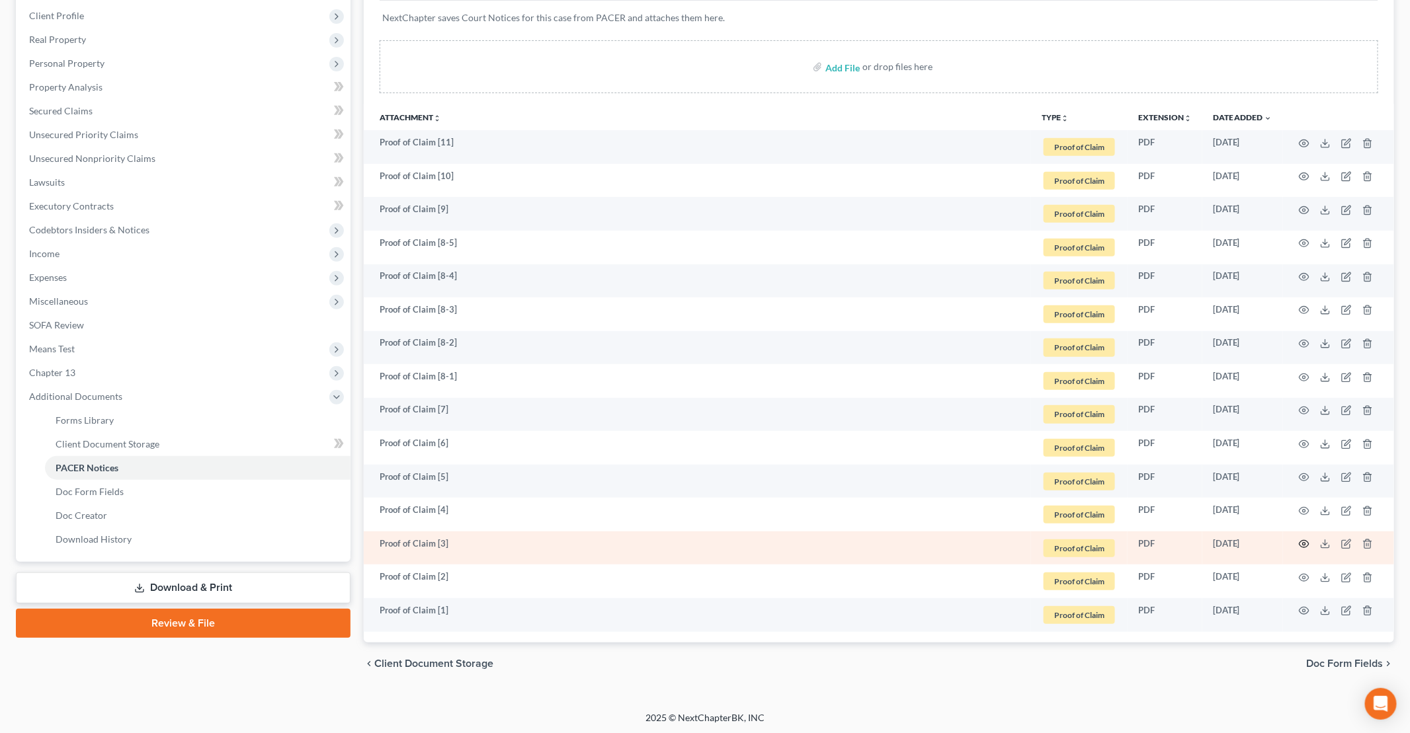
click at [1306, 543] on icon "button" at bounding box center [1304, 544] width 11 height 11
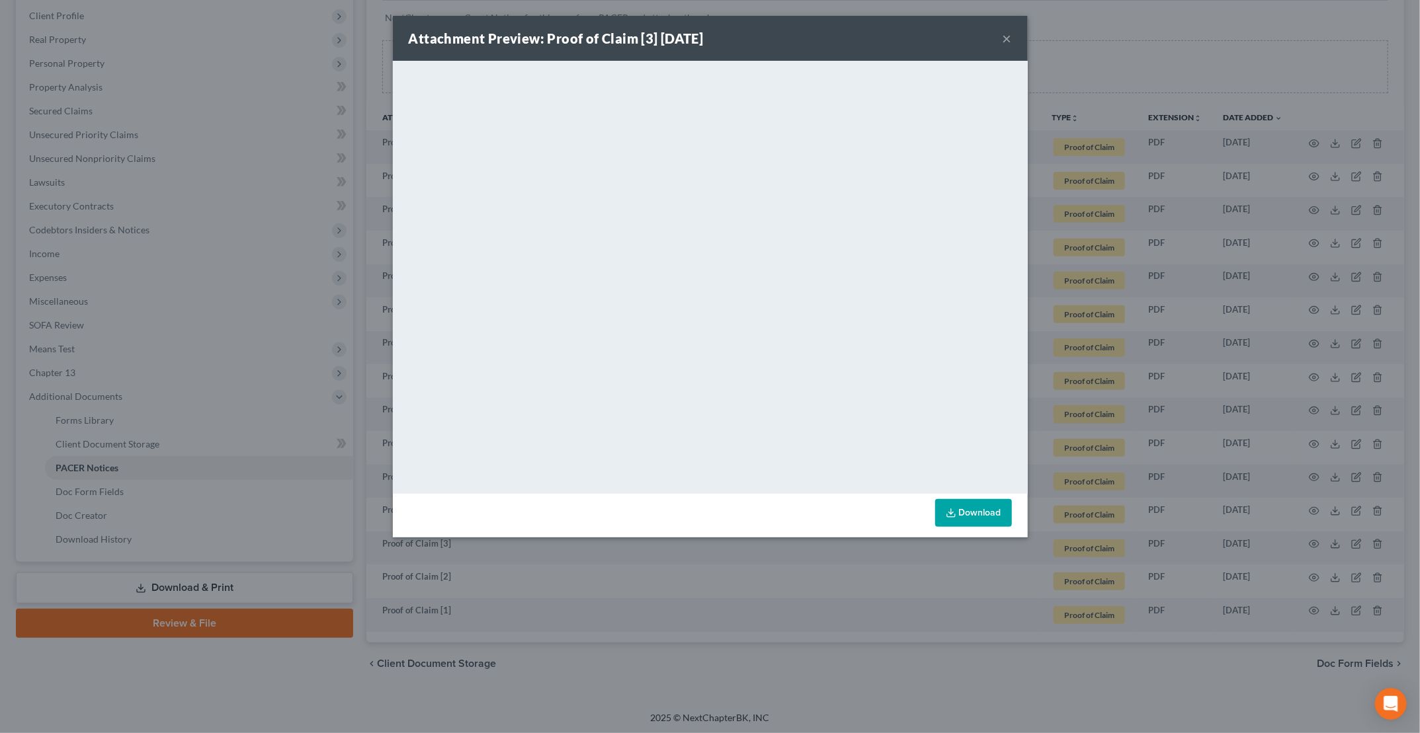
click at [998, 36] on div "Attachment Preview: Proof of Claim [3] [DATE] ×" at bounding box center [710, 38] width 635 height 45
click at [1008, 37] on button "×" at bounding box center [1006, 38] width 9 height 16
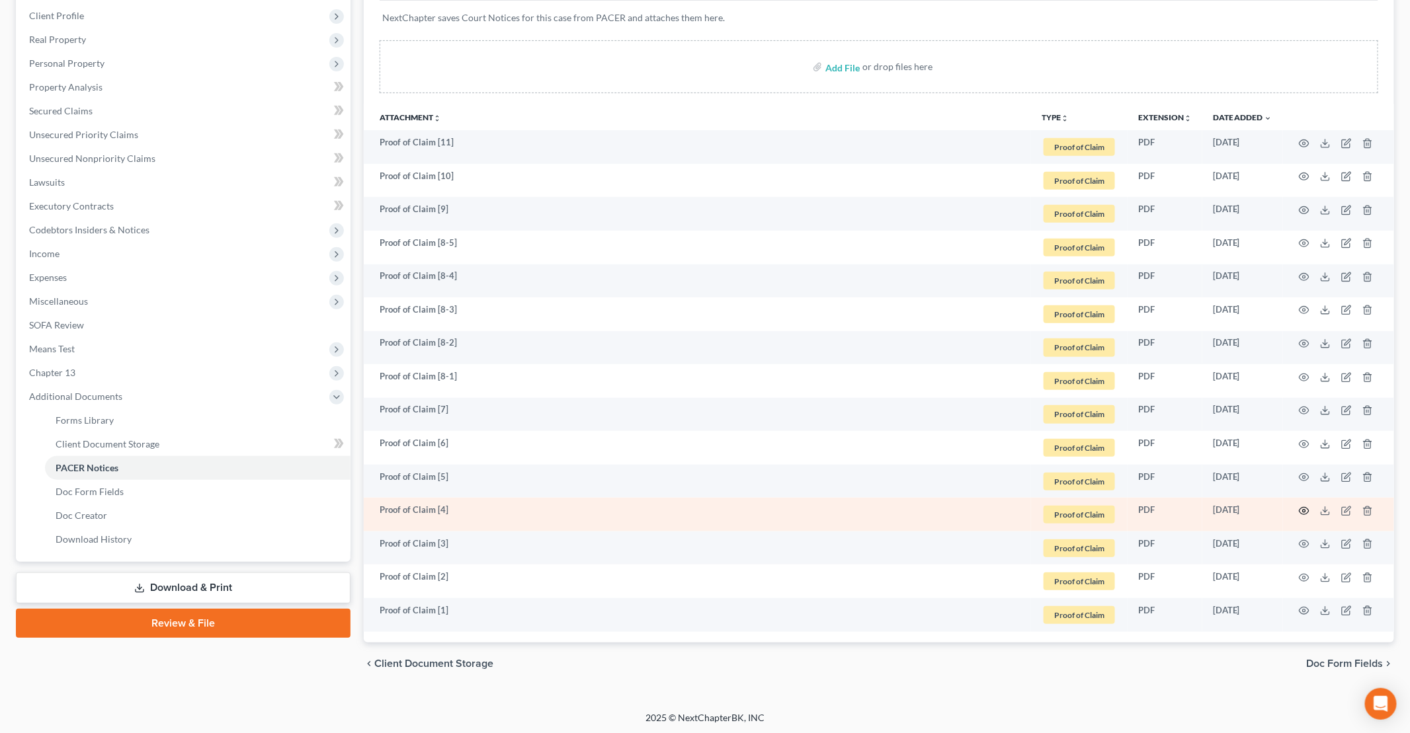
click at [1304, 507] on icon "button" at bounding box center [1304, 511] width 11 height 11
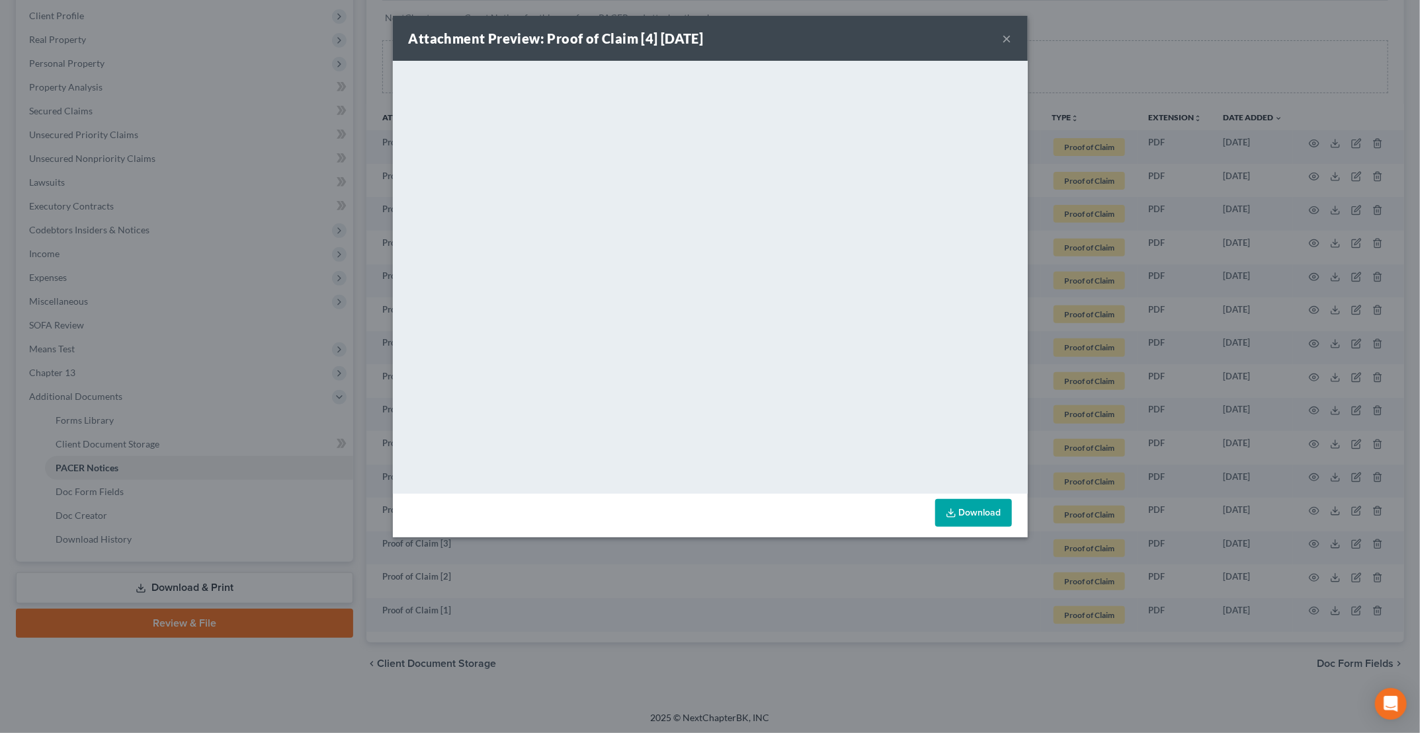
click at [1010, 36] on button "×" at bounding box center [1006, 38] width 9 height 16
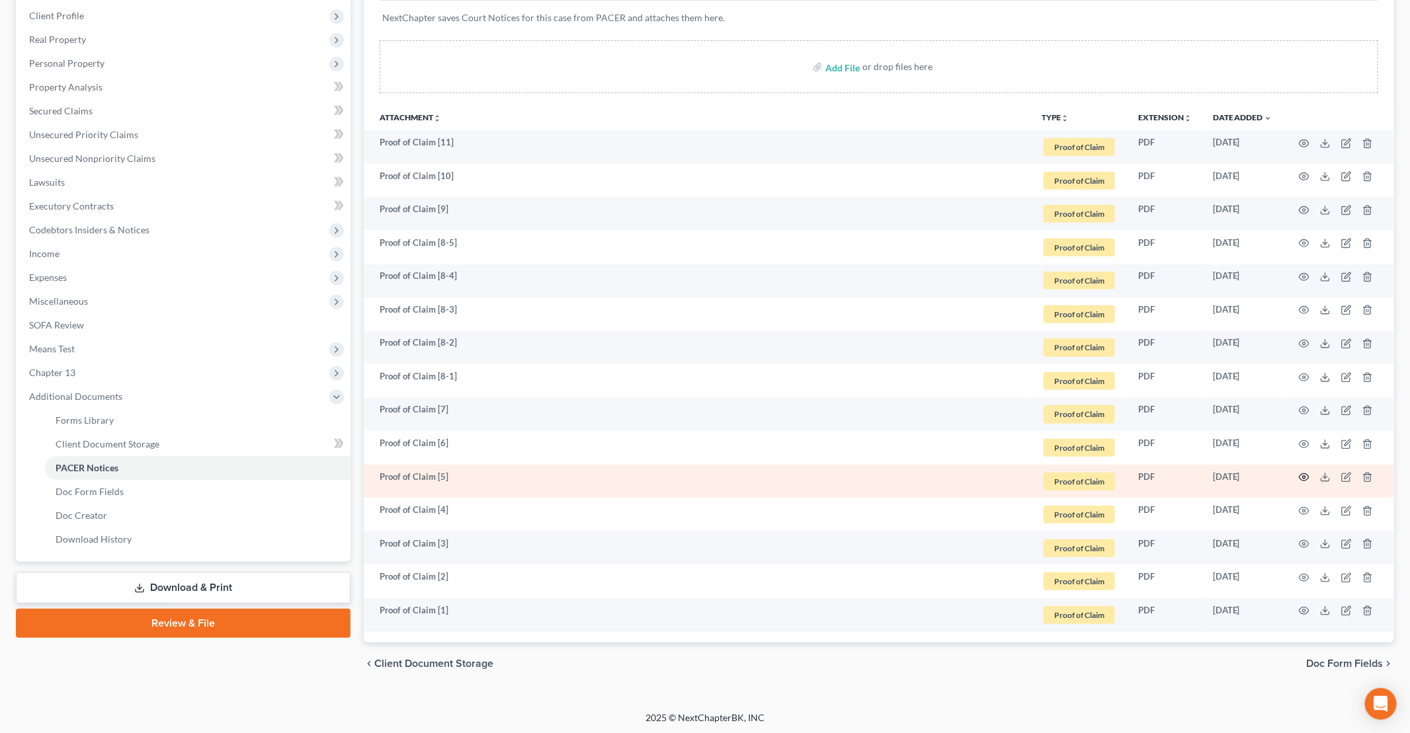
click at [1302, 476] on circle "button" at bounding box center [1303, 477] width 3 height 3
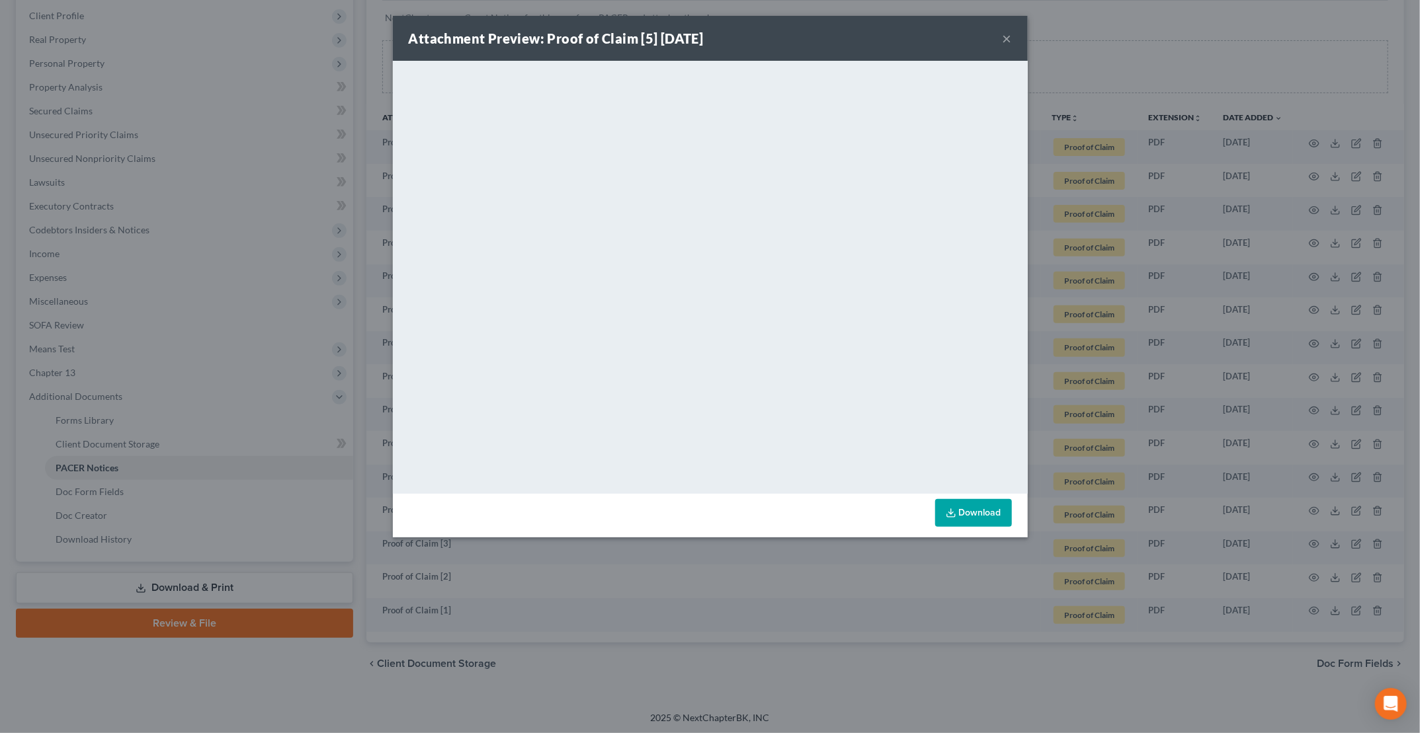
click at [1006, 39] on button "×" at bounding box center [1006, 38] width 9 height 16
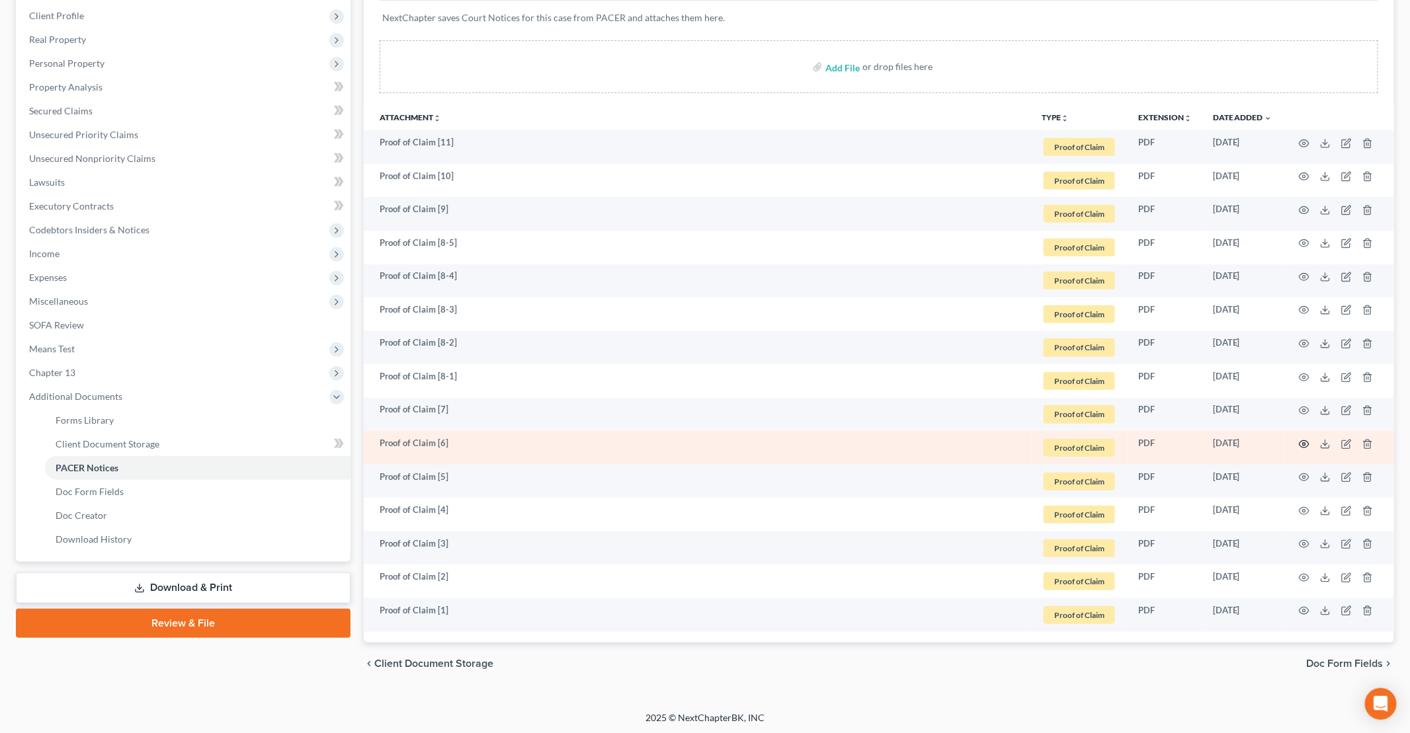
click at [1302, 444] on icon "button" at bounding box center [1304, 444] width 11 height 11
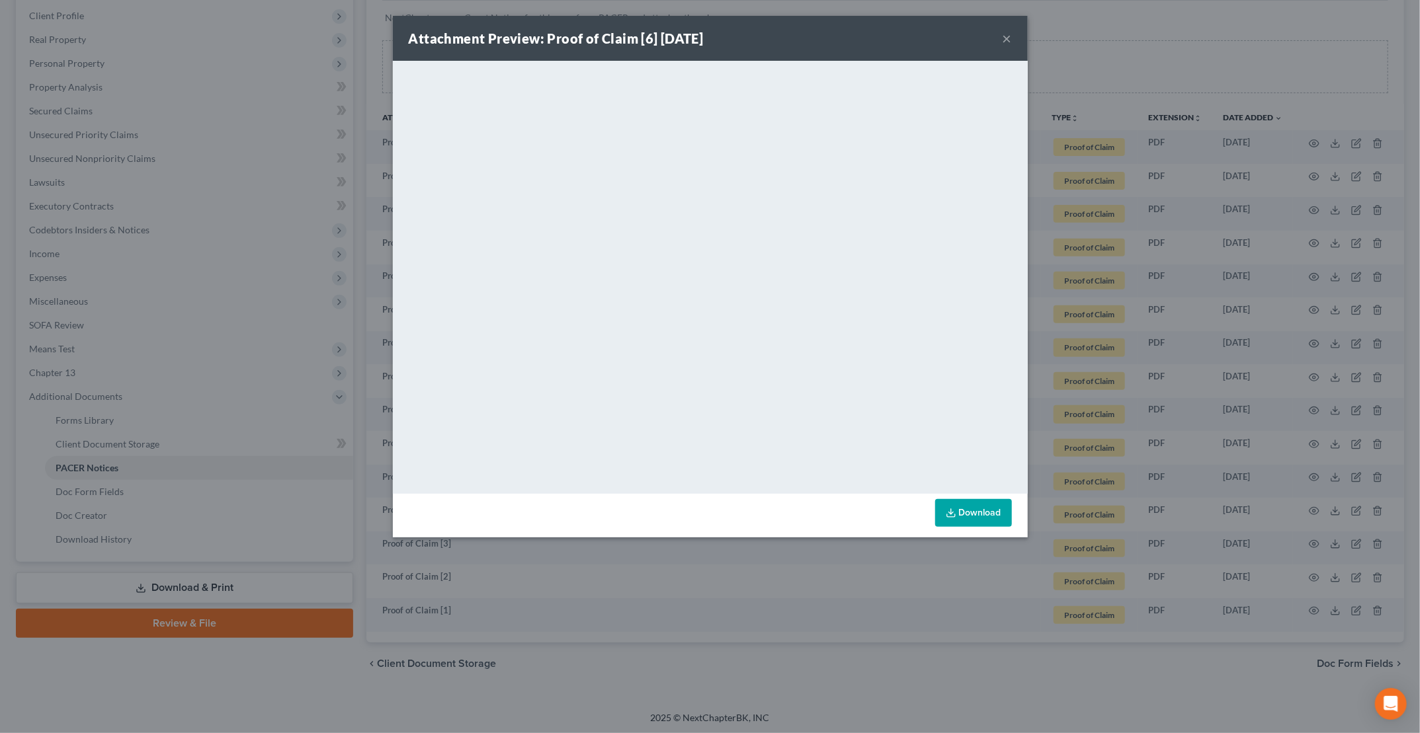
click at [1004, 40] on button "×" at bounding box center [1006, 38] width 9 height 16
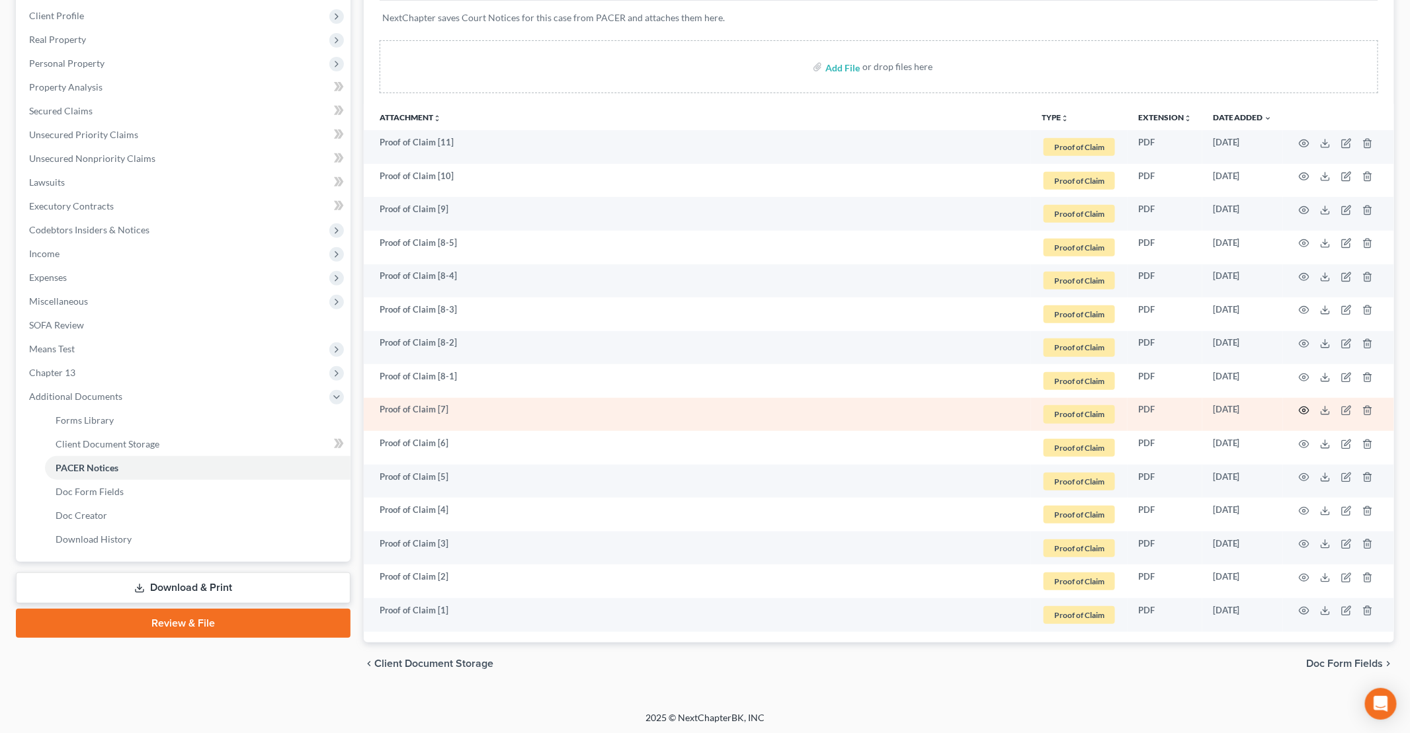
click at [1304, 407] on icon "button" at bounding box center [1304, 410] width 11 height 11
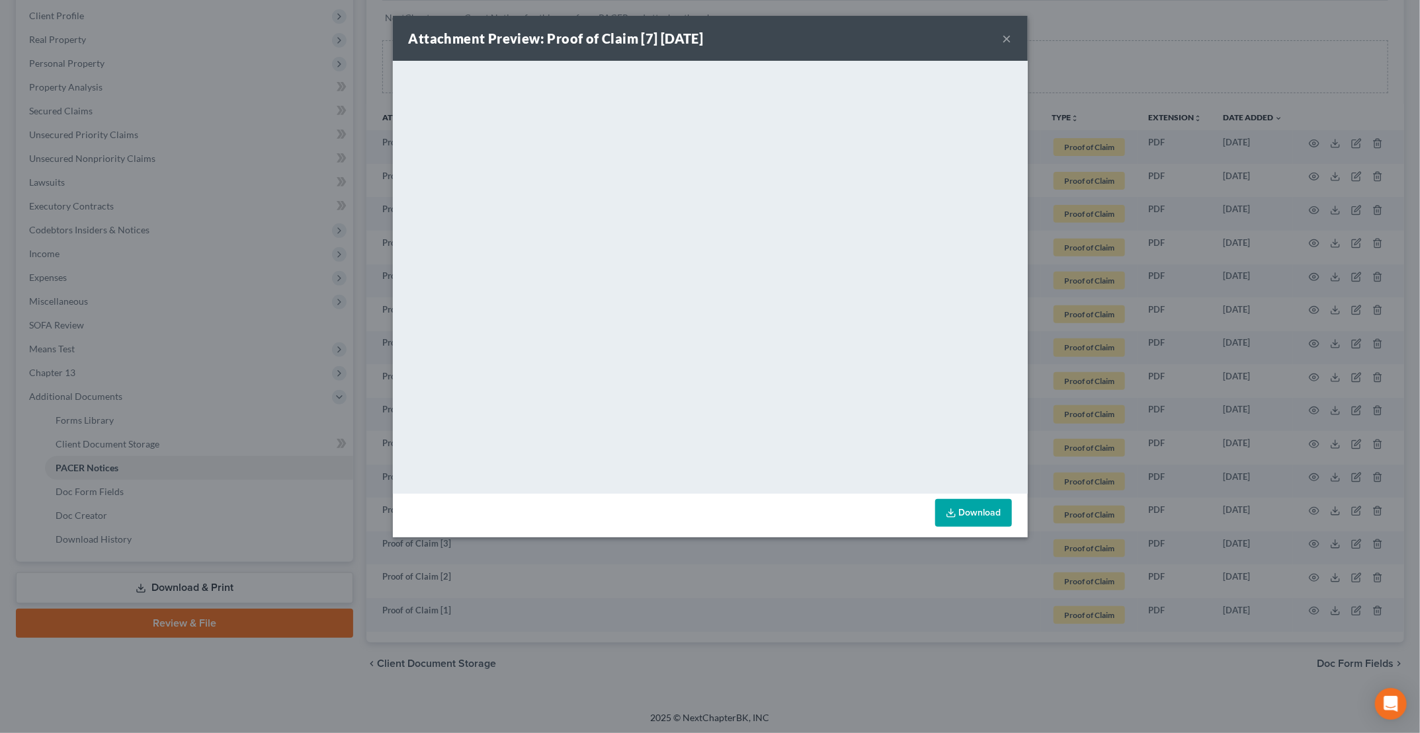
click at [1008, 39] on button "×" at bounding box center [1006, 38] width 9 height 16
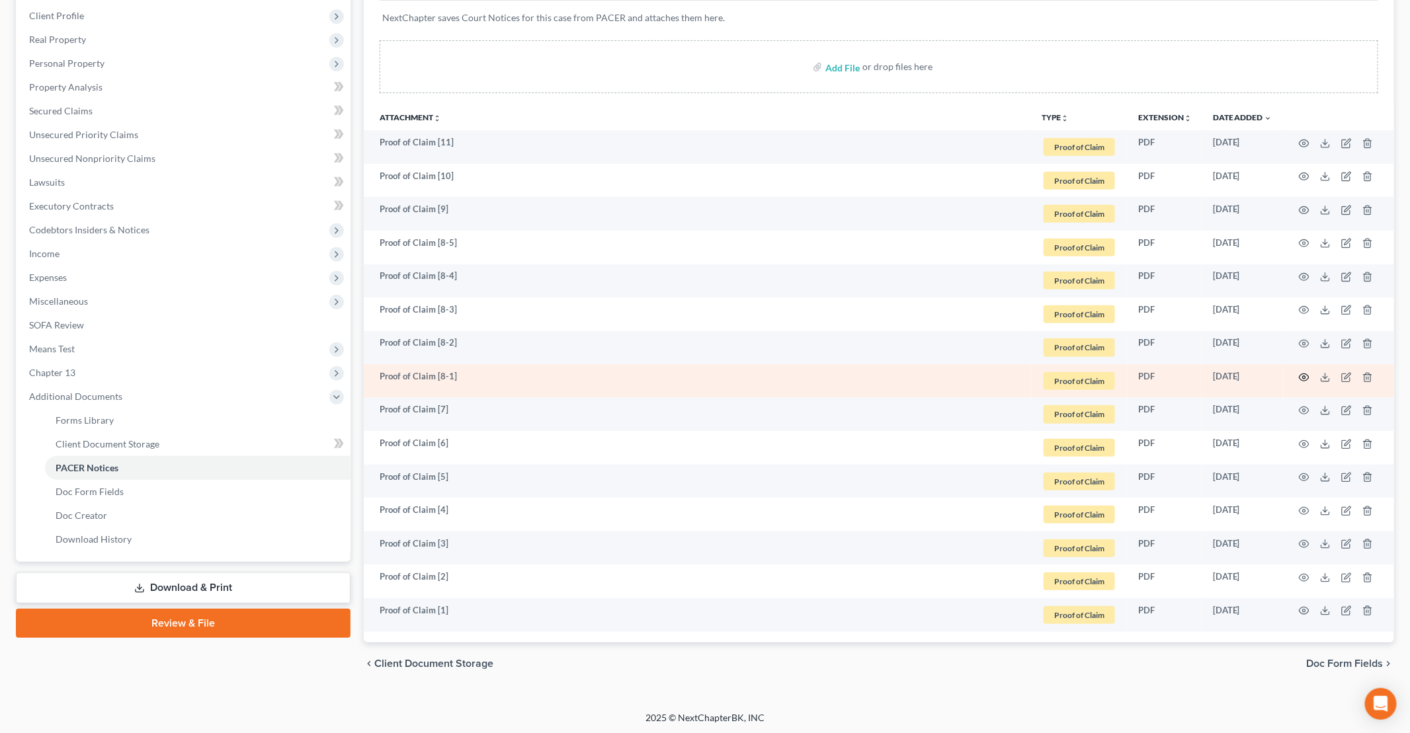
click at [1306, 374] on icon "button" at bounding box center [1304, 377] width 11 height 11
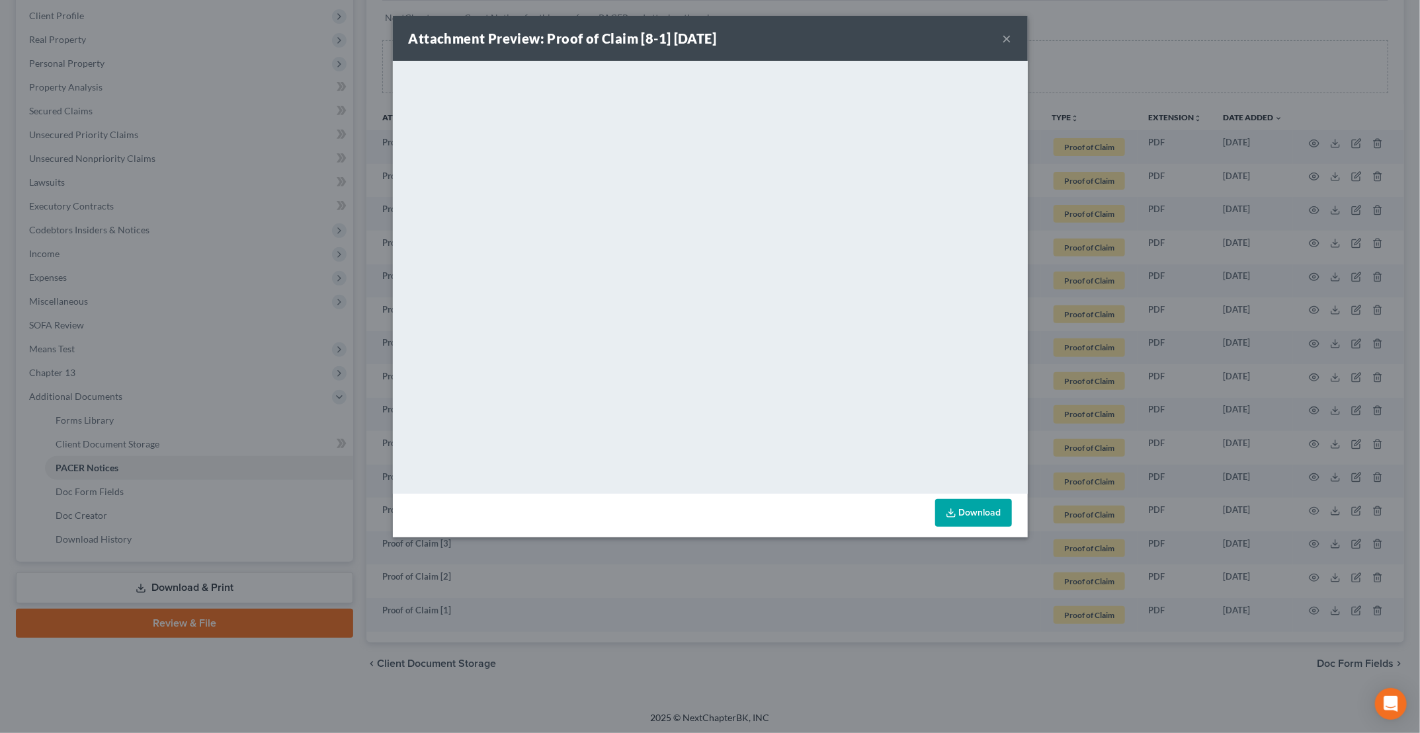
click at [1008, 36] on button "×" at bounding box center [1006, 38] width 9 height 16
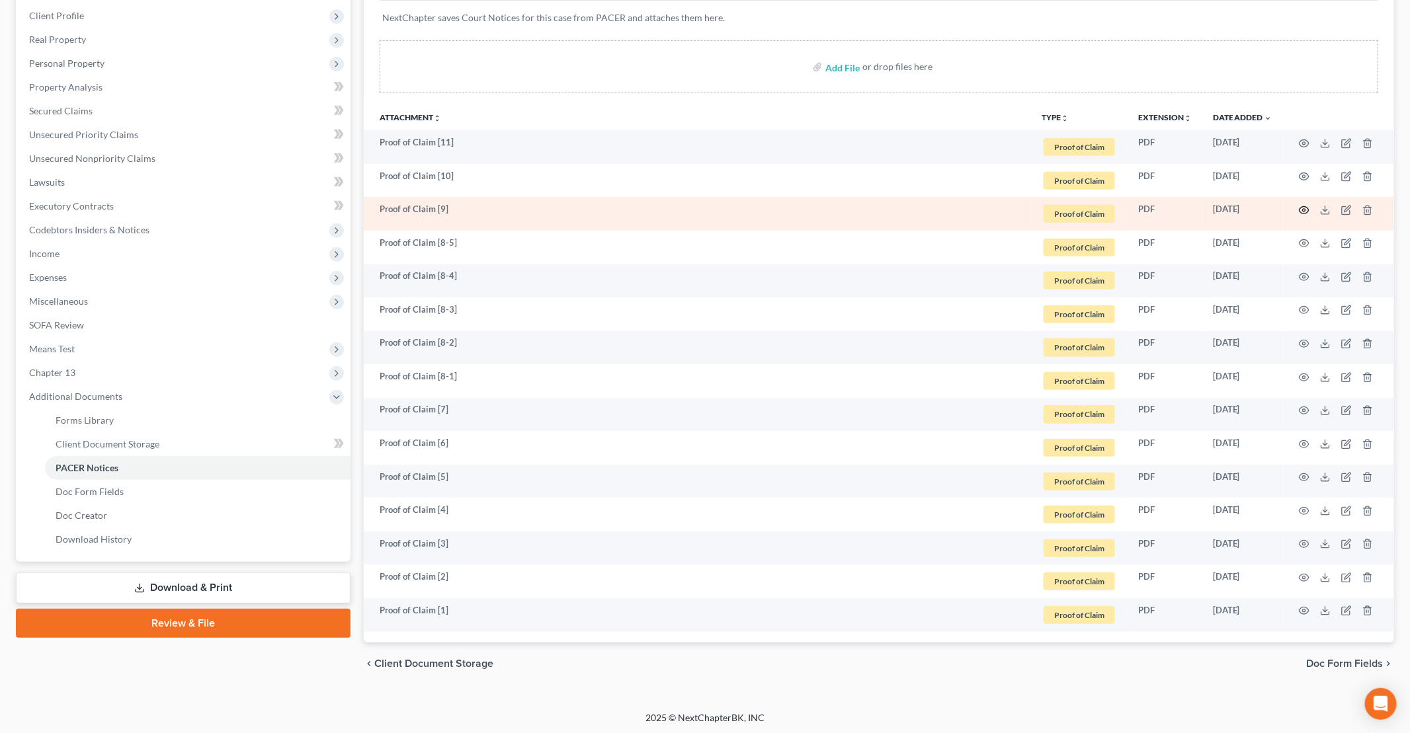
click at [1304, 208] on icon "button" at bounding box center [1304, 210] width 11 height 11
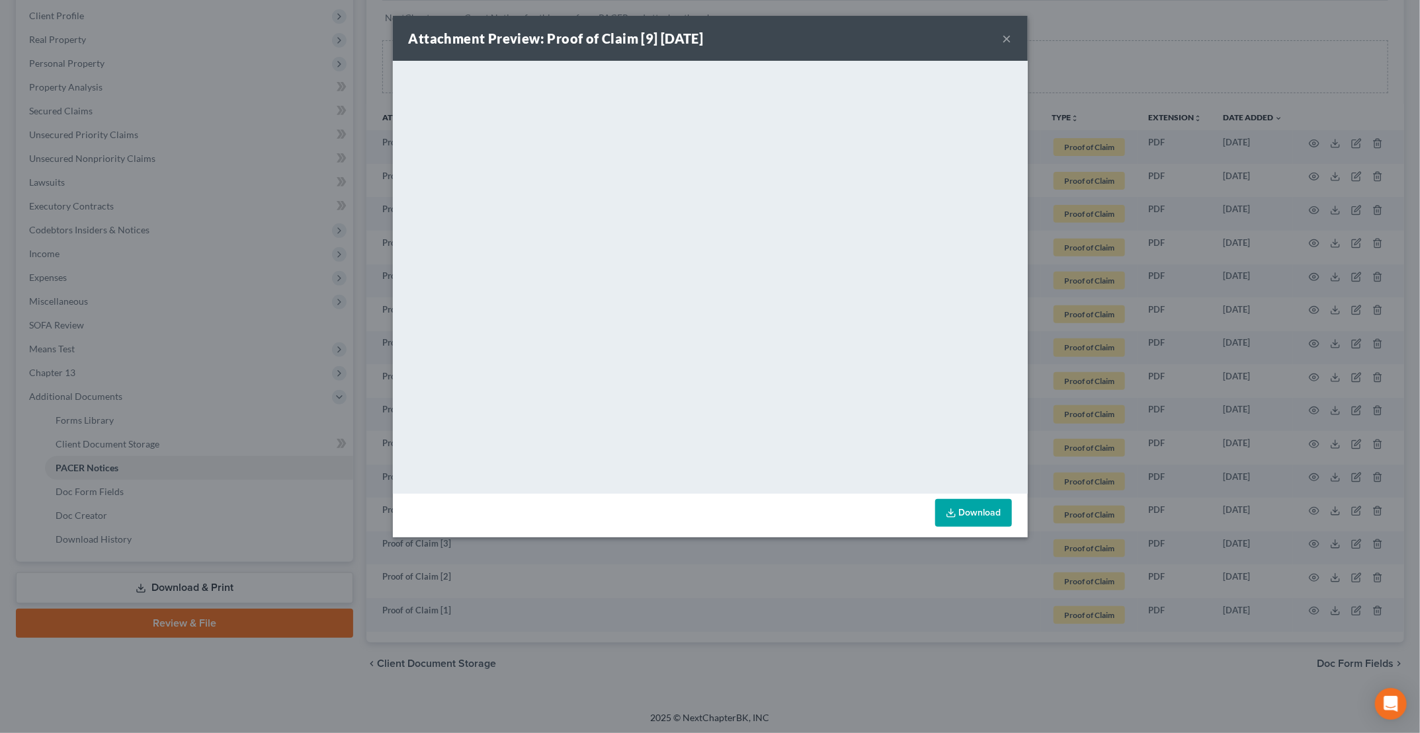
click at [1006, 36] on button "×" at bounding box center [1006, 38] width 9 height 16
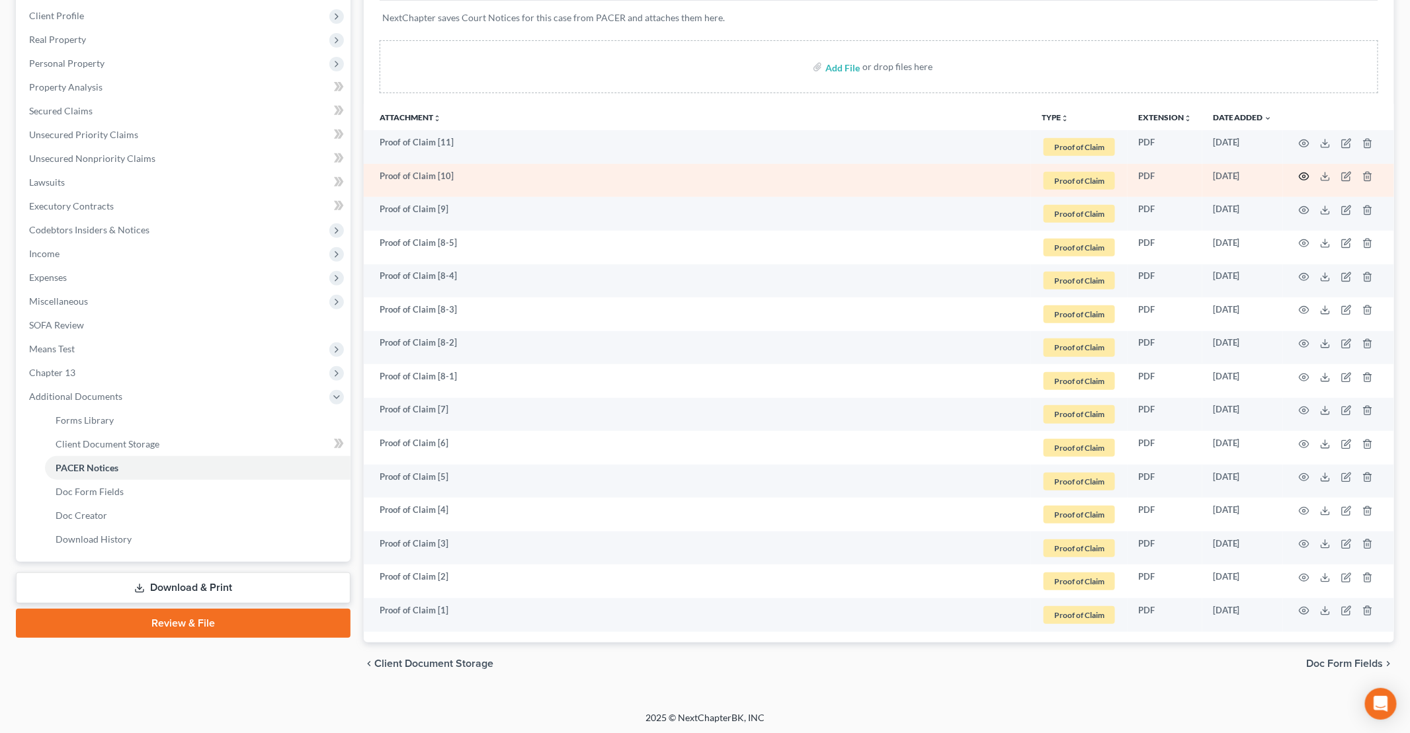
click at [1300, 171] on icon "button" at bounding box center [1304, 176] width 11 height 11
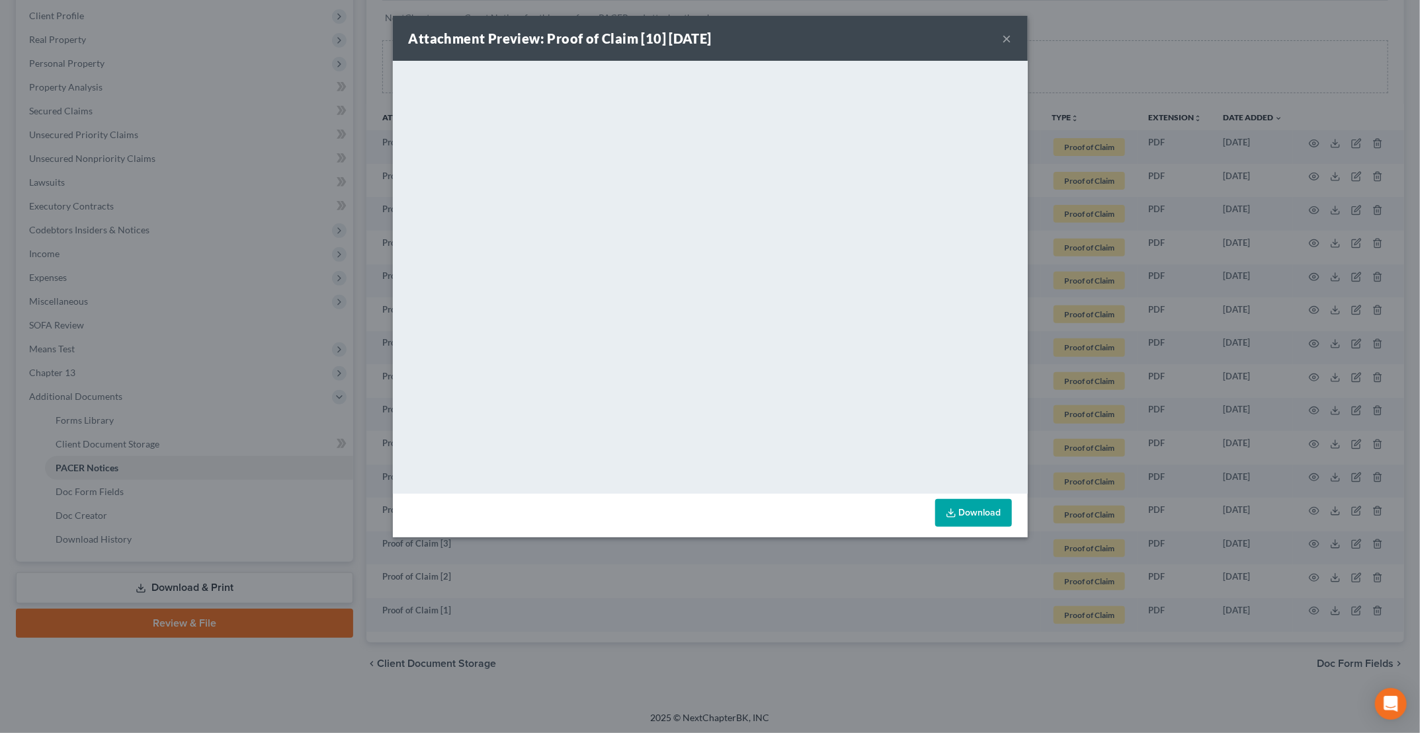
click at [1006, 38] on button "×" at bounding box center [1006, 38] width 9 height 16
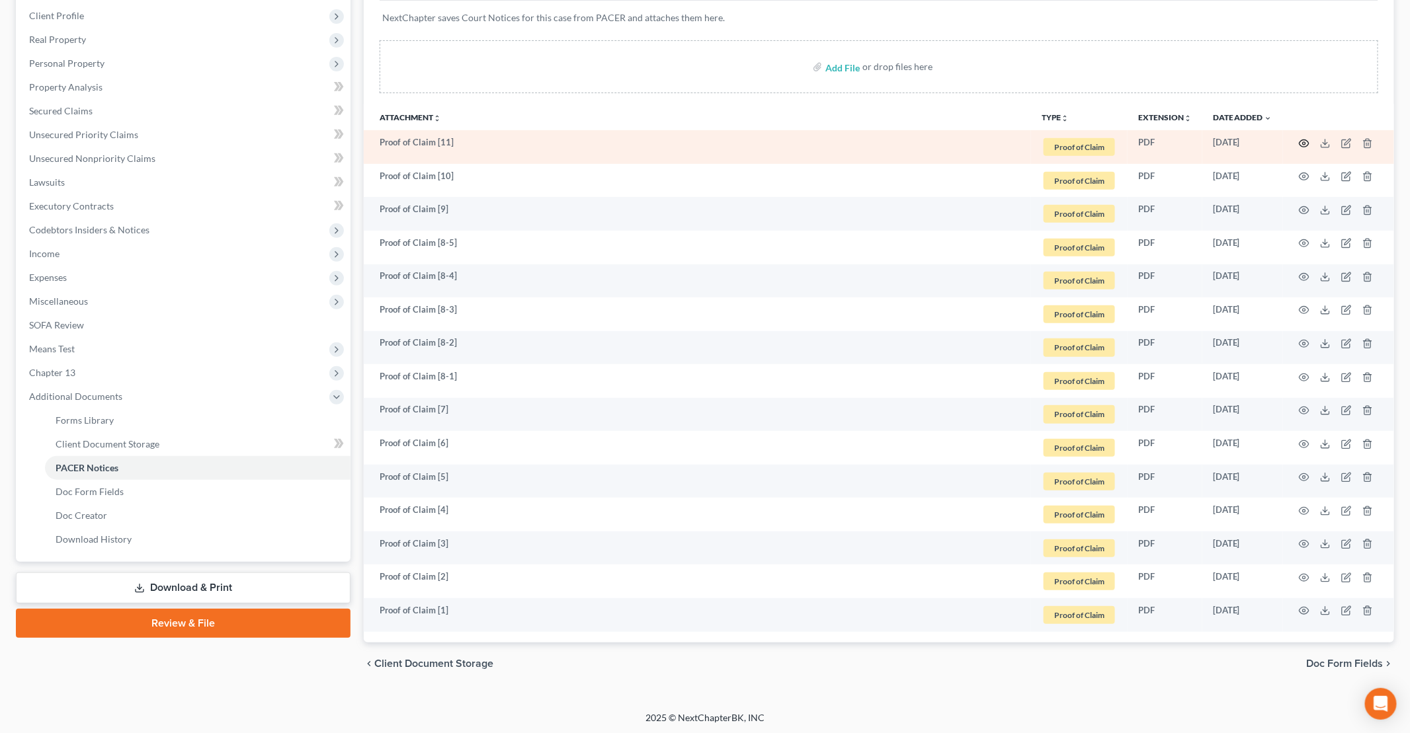
click at [1304, 140] on icon "button" at bounding box center [1304, 143] width 11 height 11
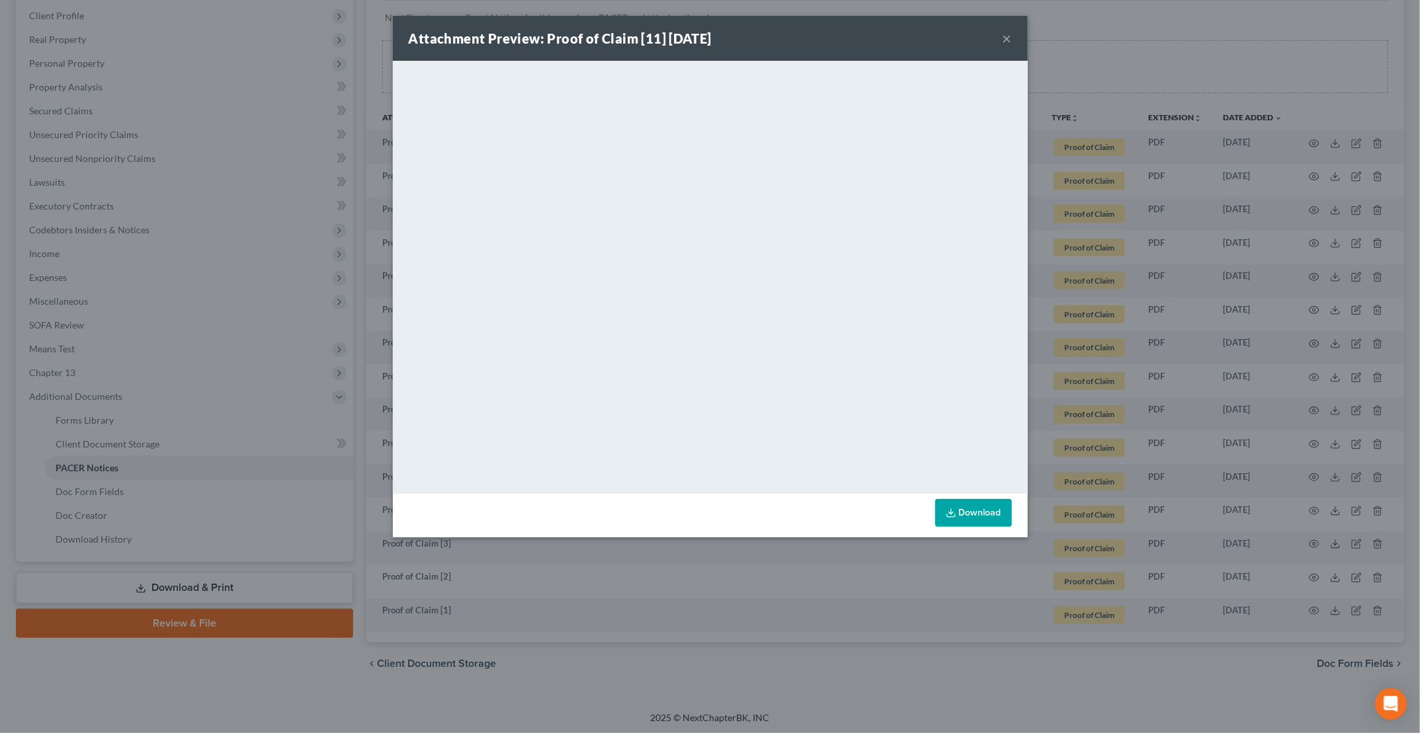
click at [1008, 36] on button "×" at bounding box center [1006, 38] width 9 height 16
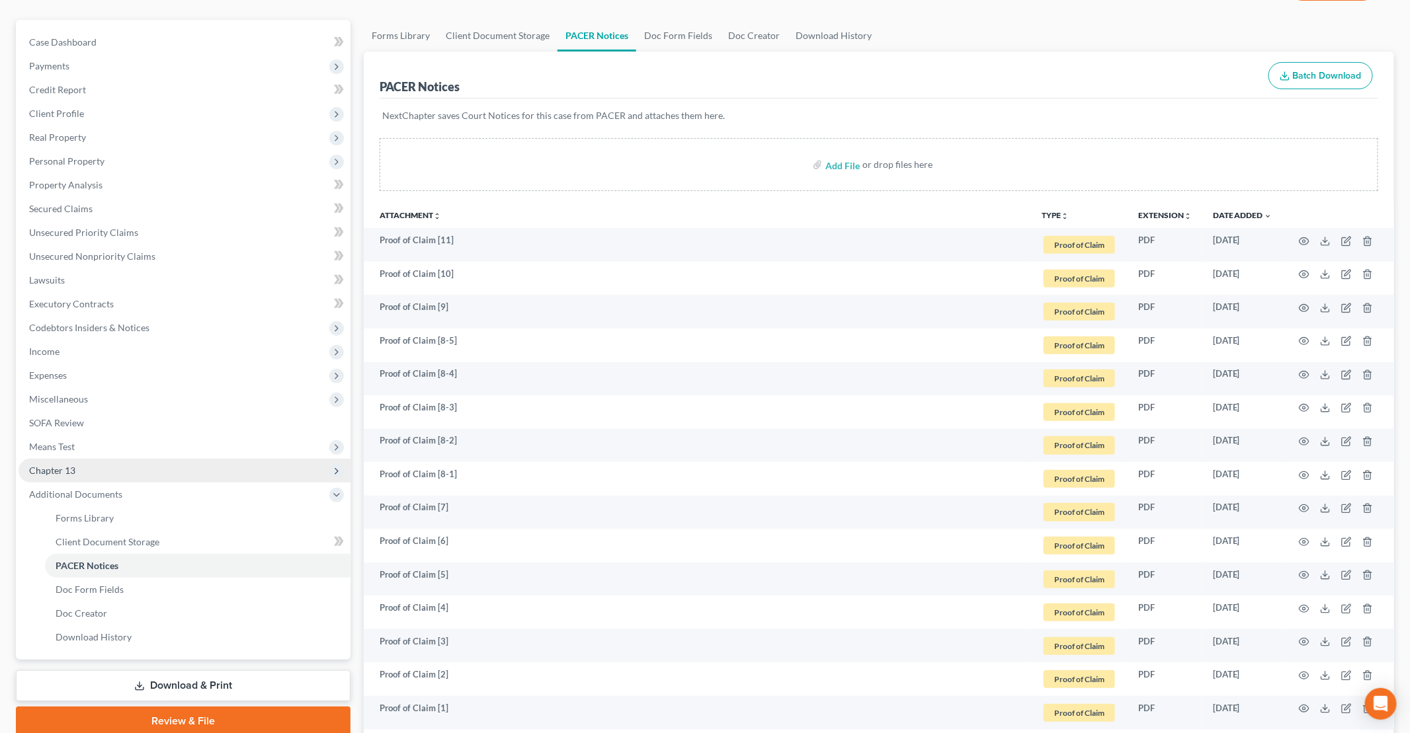
scroll to position [132, 0]
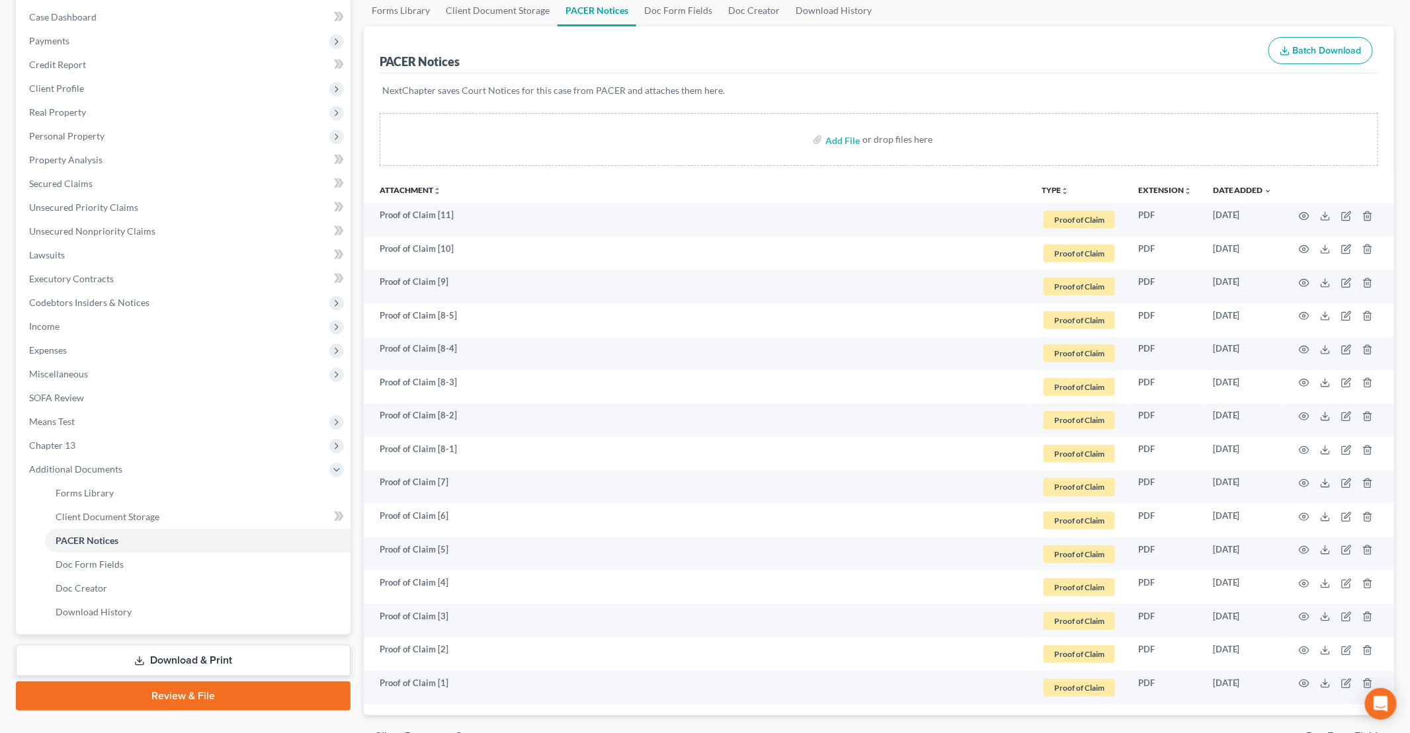
click at [1053, 188] on button "TYPE unfold_more" at bounding box center [1054, 190] width 27 height 9
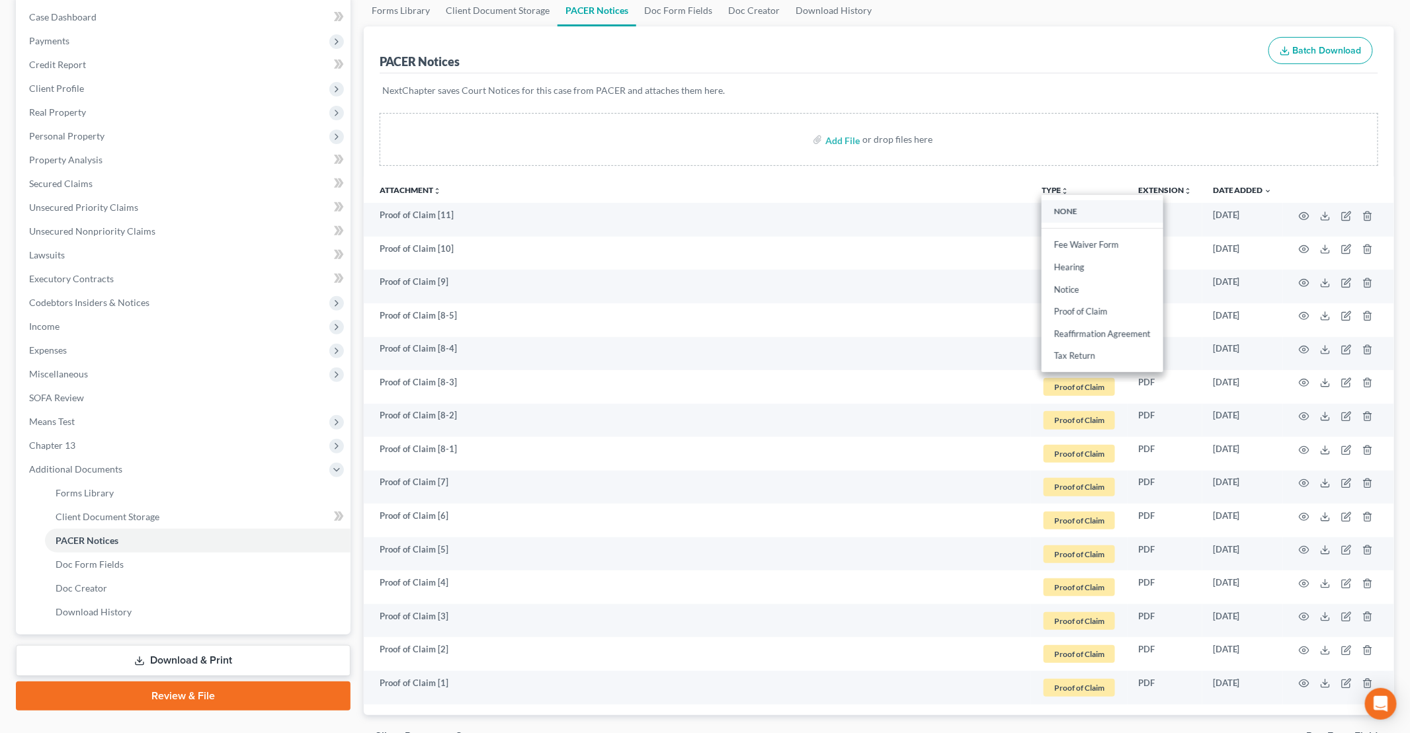
click at [1064, 214] on link "NONE" at bounding box center [1102, 211] width 122 height 22
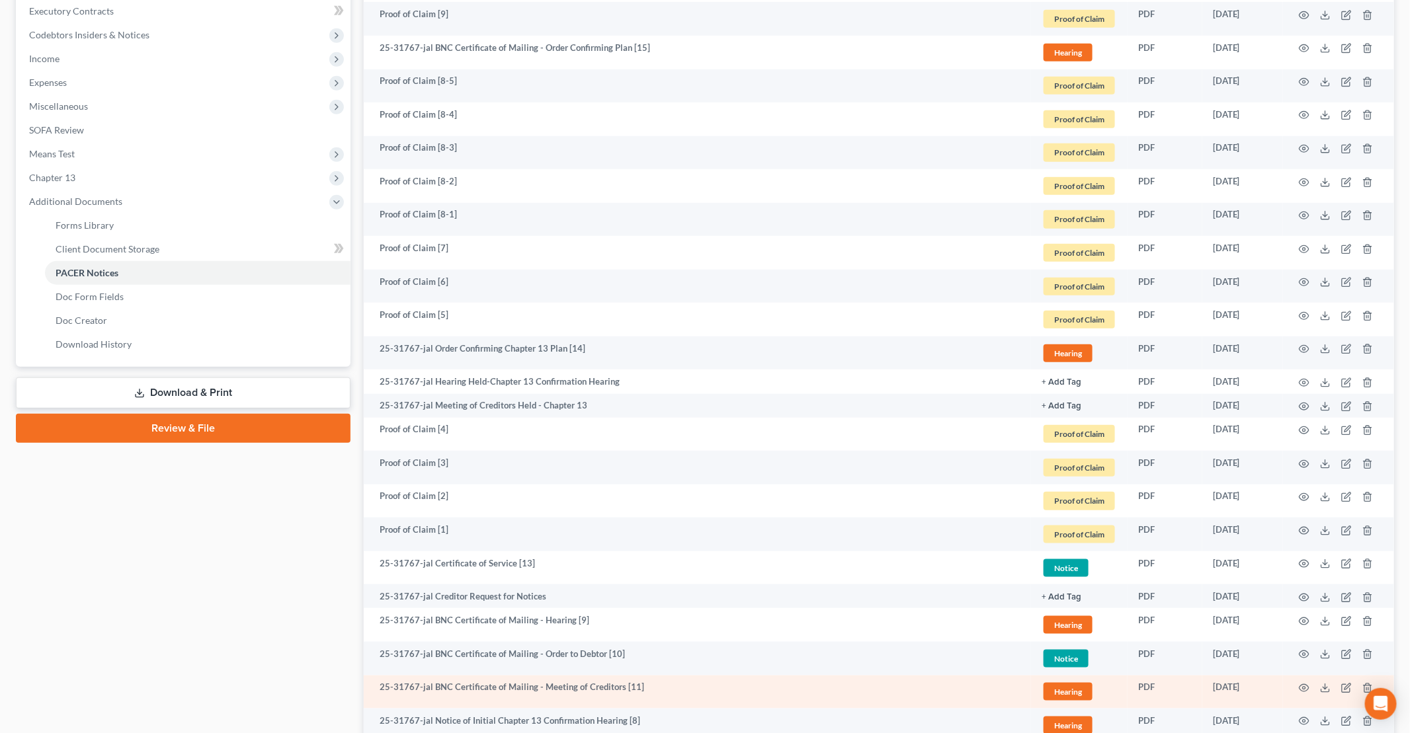
scroll to position [727, 0]
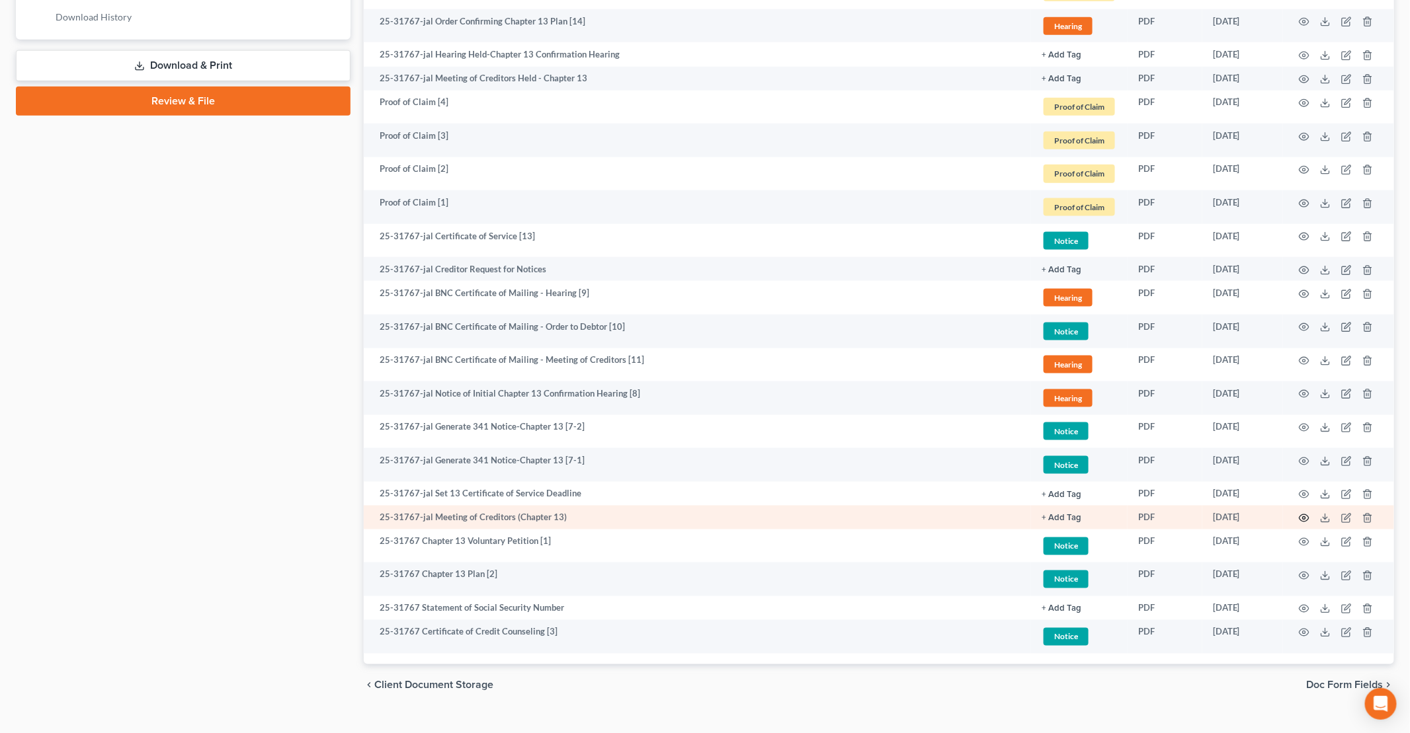
click at [1302, 516] on icon "button" at bounding box center [1304, 518] width 11 height 11
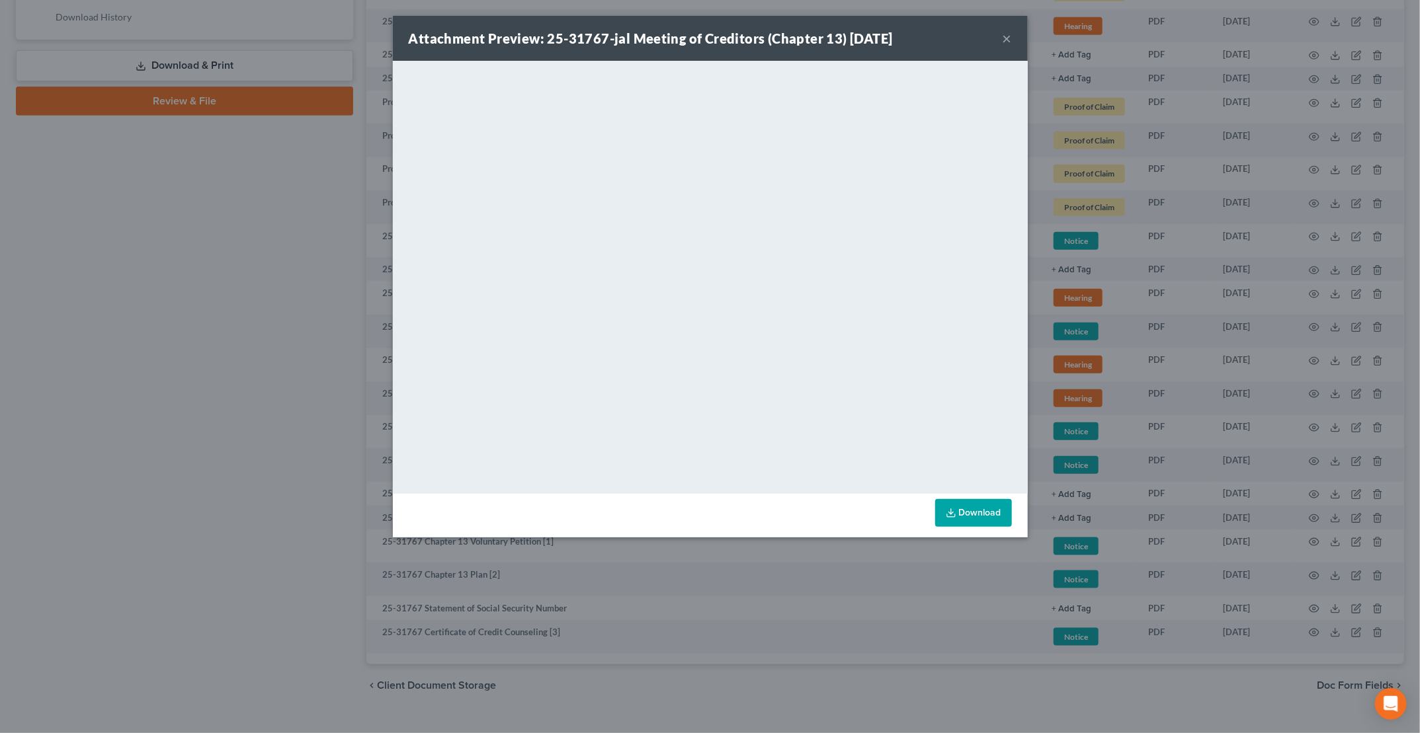
click at [1004, 38] on button "×" at bounding box center [1006, 38] width 9 height 16
